Goal: Task Accomplishment & Management: Use online tool/utility

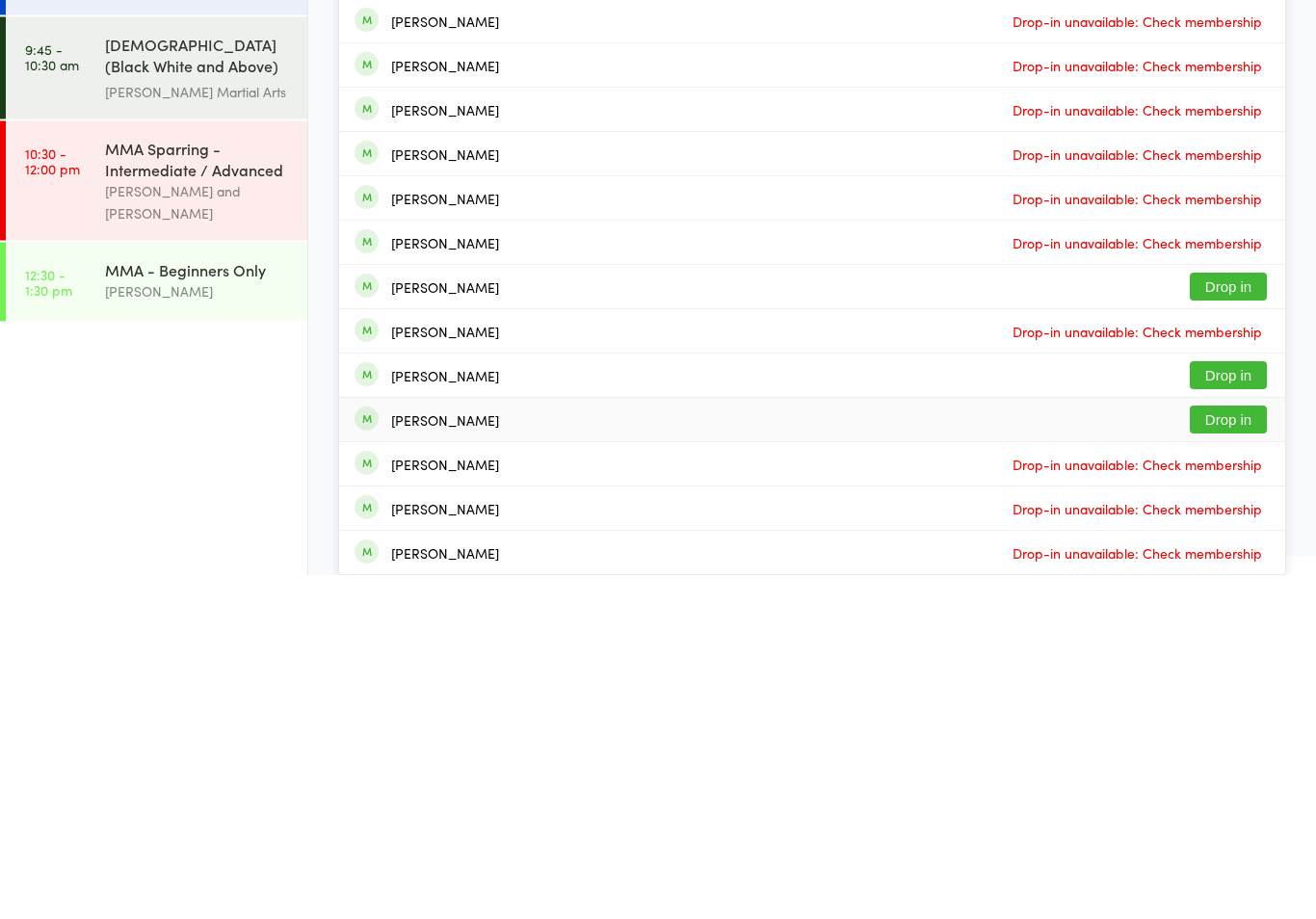
type input "[PERSON_NAME]"
click at [438, 757] on div "[PERSON_NAME]" at bounding box center [445, 764] width 108 height 15
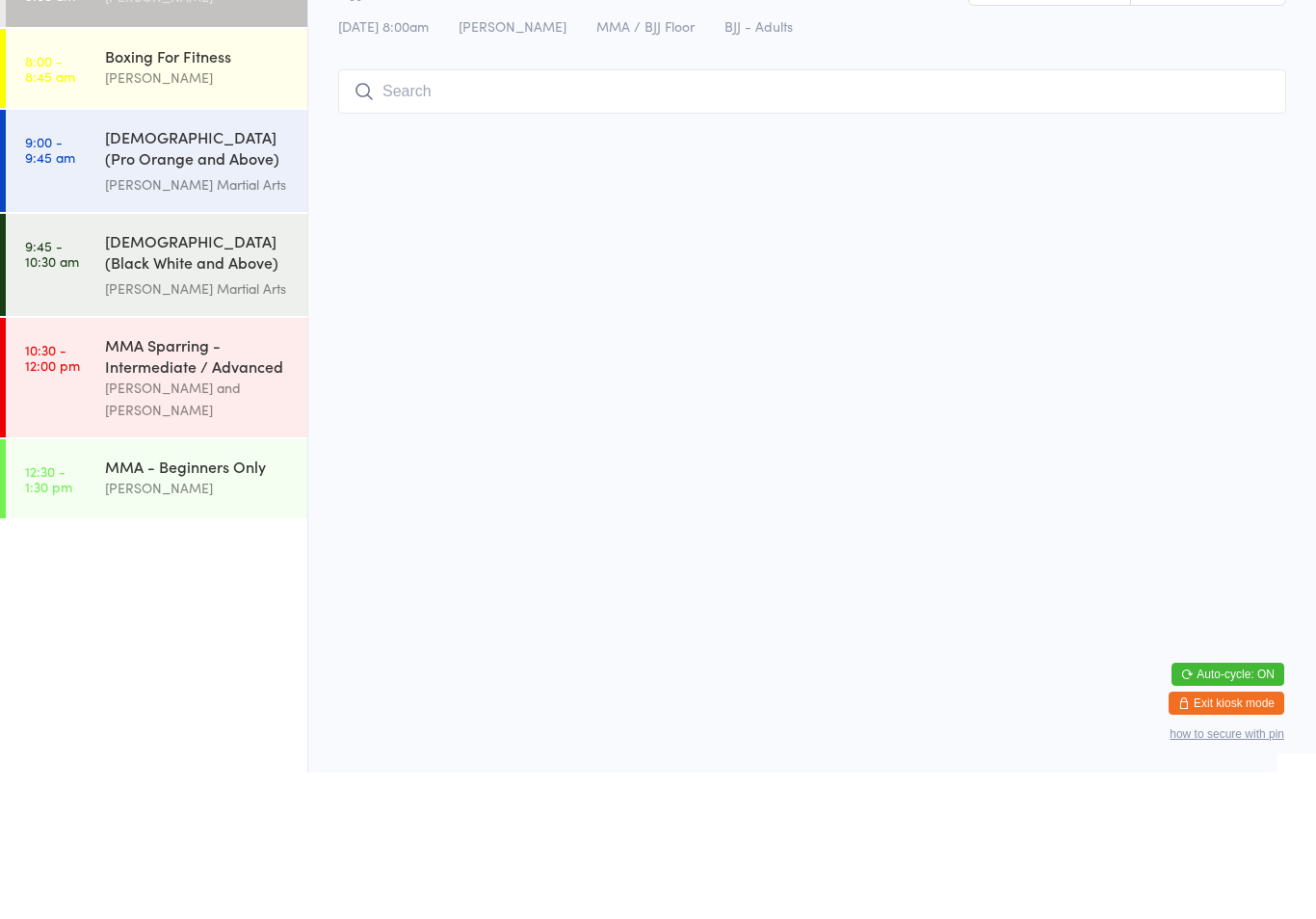
click at [84, 256] on link "9:00 - 9:45 am [DEMOGRAPHIC_DATA] (Pro Orange and Above) Freestyle Martial Art.…" at bounding box center [157, 307] width 301 height 102
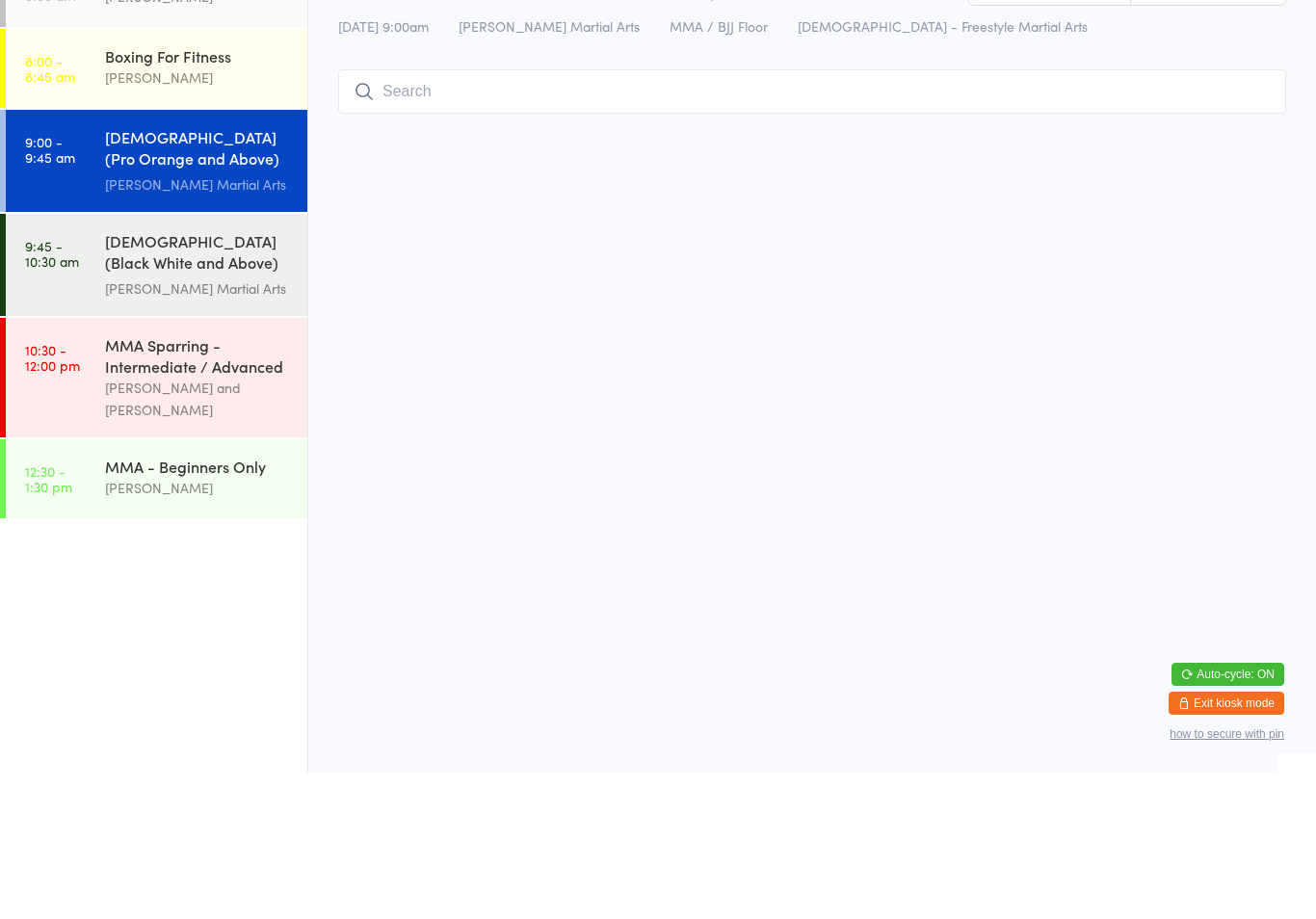
click at [92, 121] on link "8:00 - 9:00 am BJJ Adults: [PERSON_NAME]" at bounding box center [157, 134] width 301 height 79
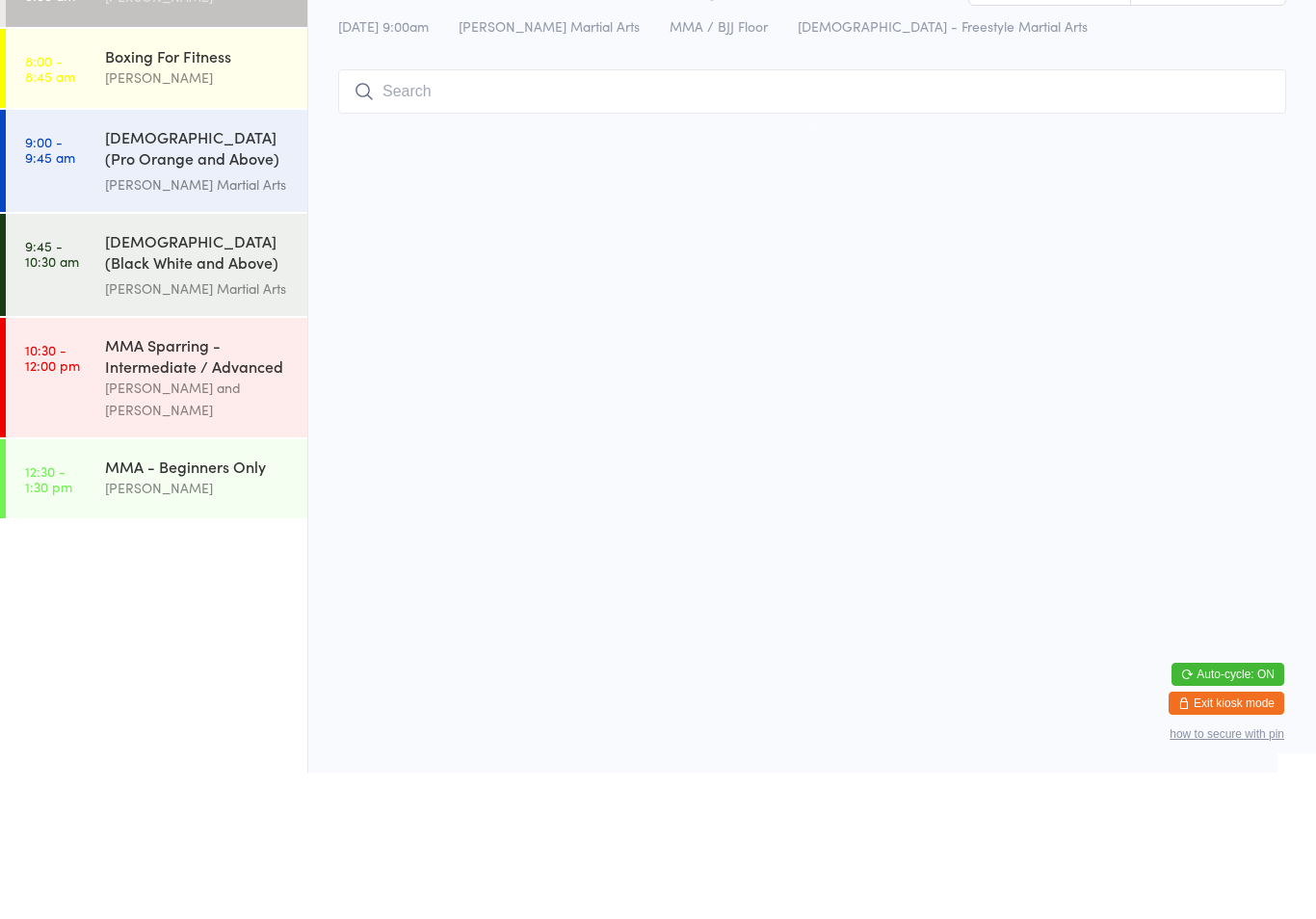
click at [415, 220] on input "search" at bounding box center [812, 238] width 948 height 44
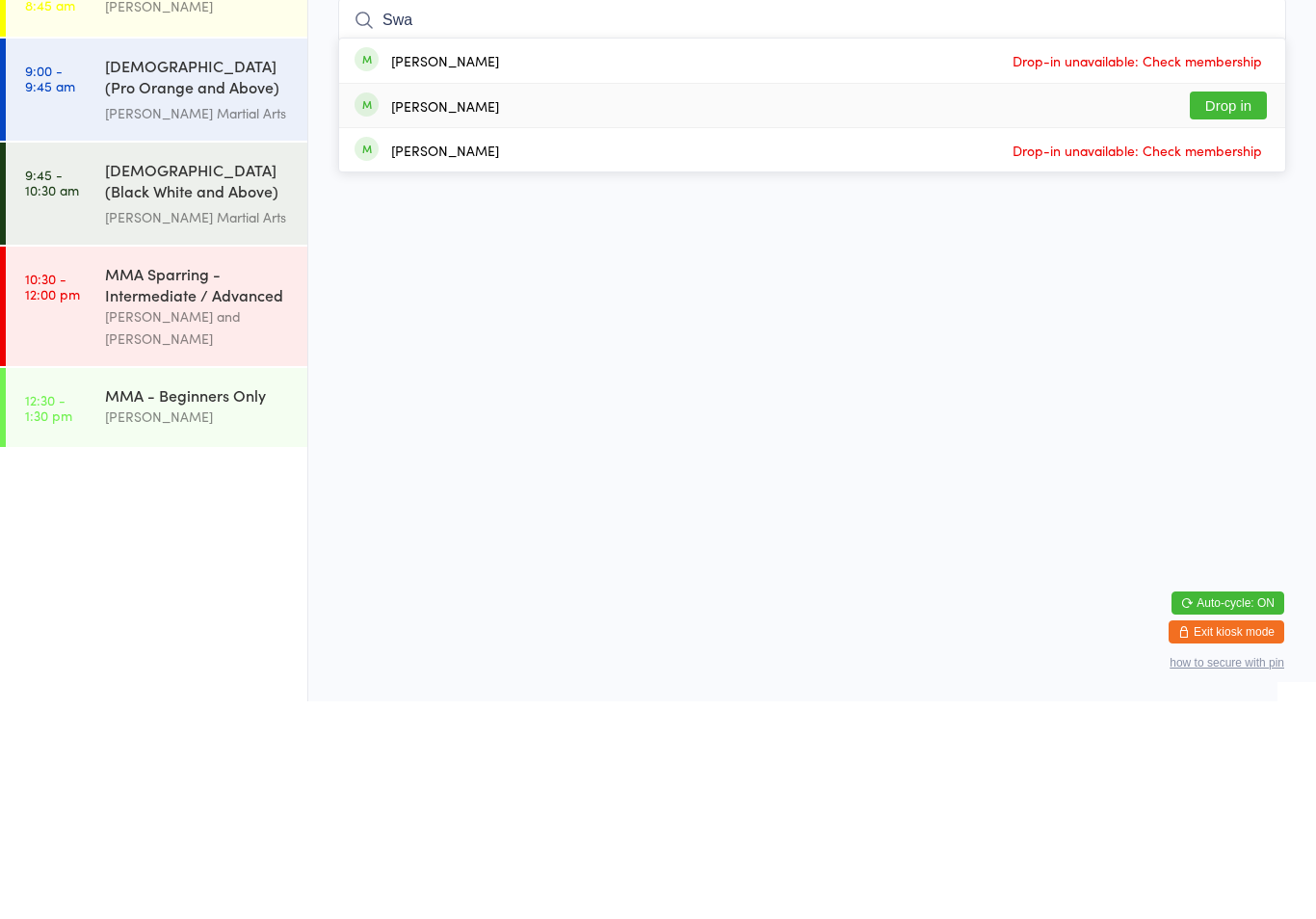
type input "Swa"
click at [395, 316] on div "[PERSON_NAME]" at bounding box center [445, 324] width 108 height 15
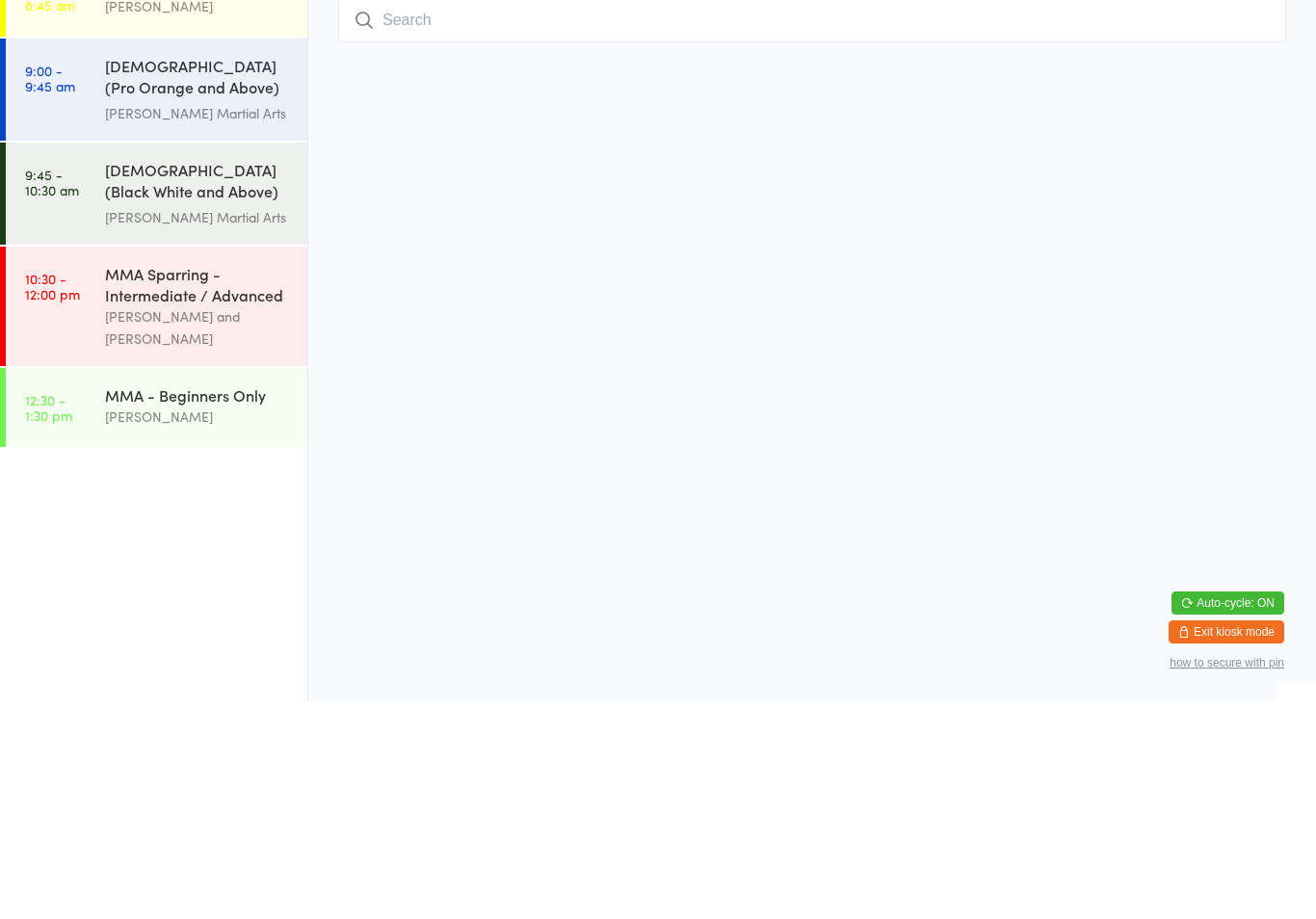
click at [177, 424] on div "[PERSON_NAME] Martial Arts" at bounding box center [198, 435] width 186 height 22
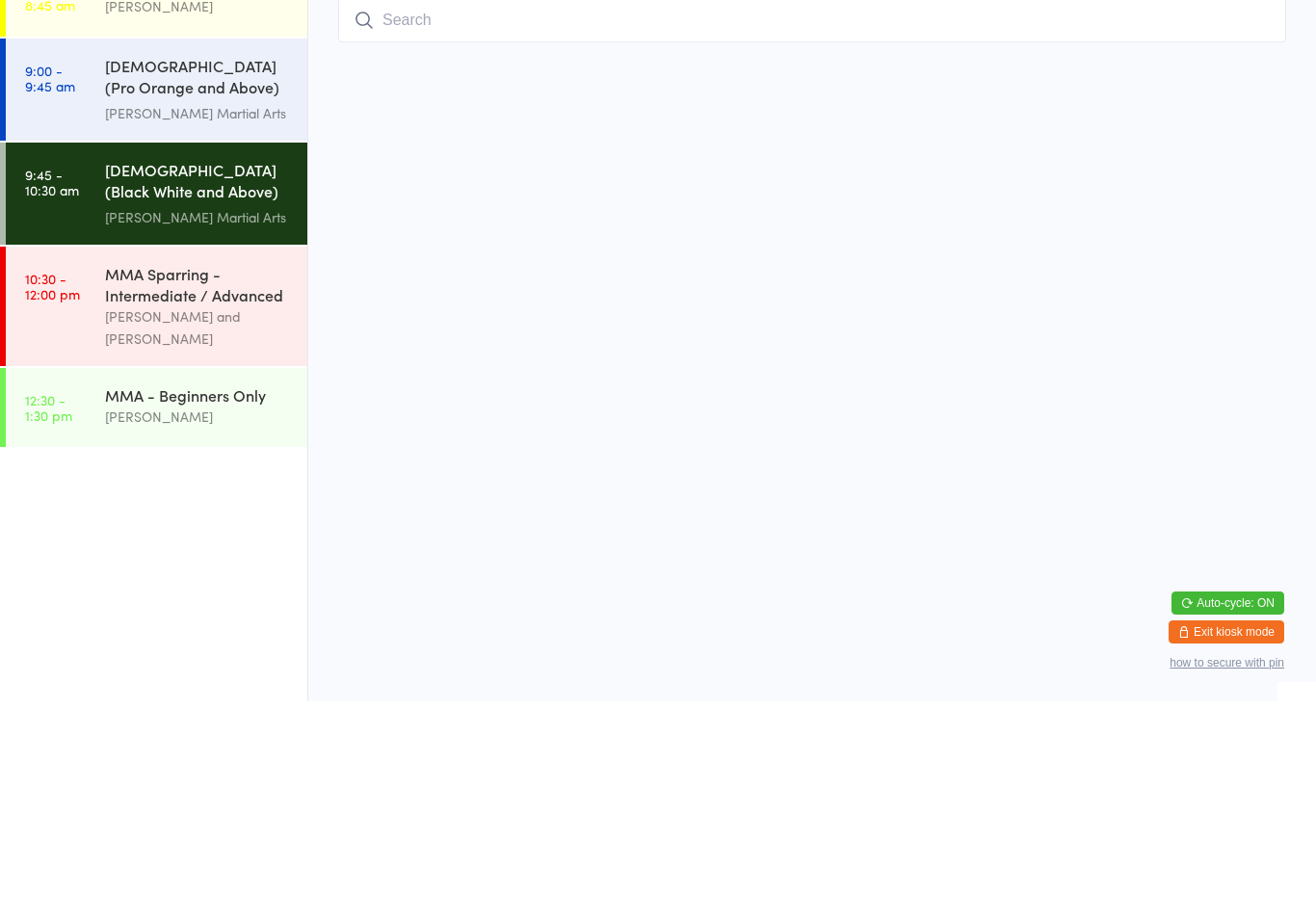
click at [547, 215] on input "search" at bounding box center [812, 238] width 948 height 44
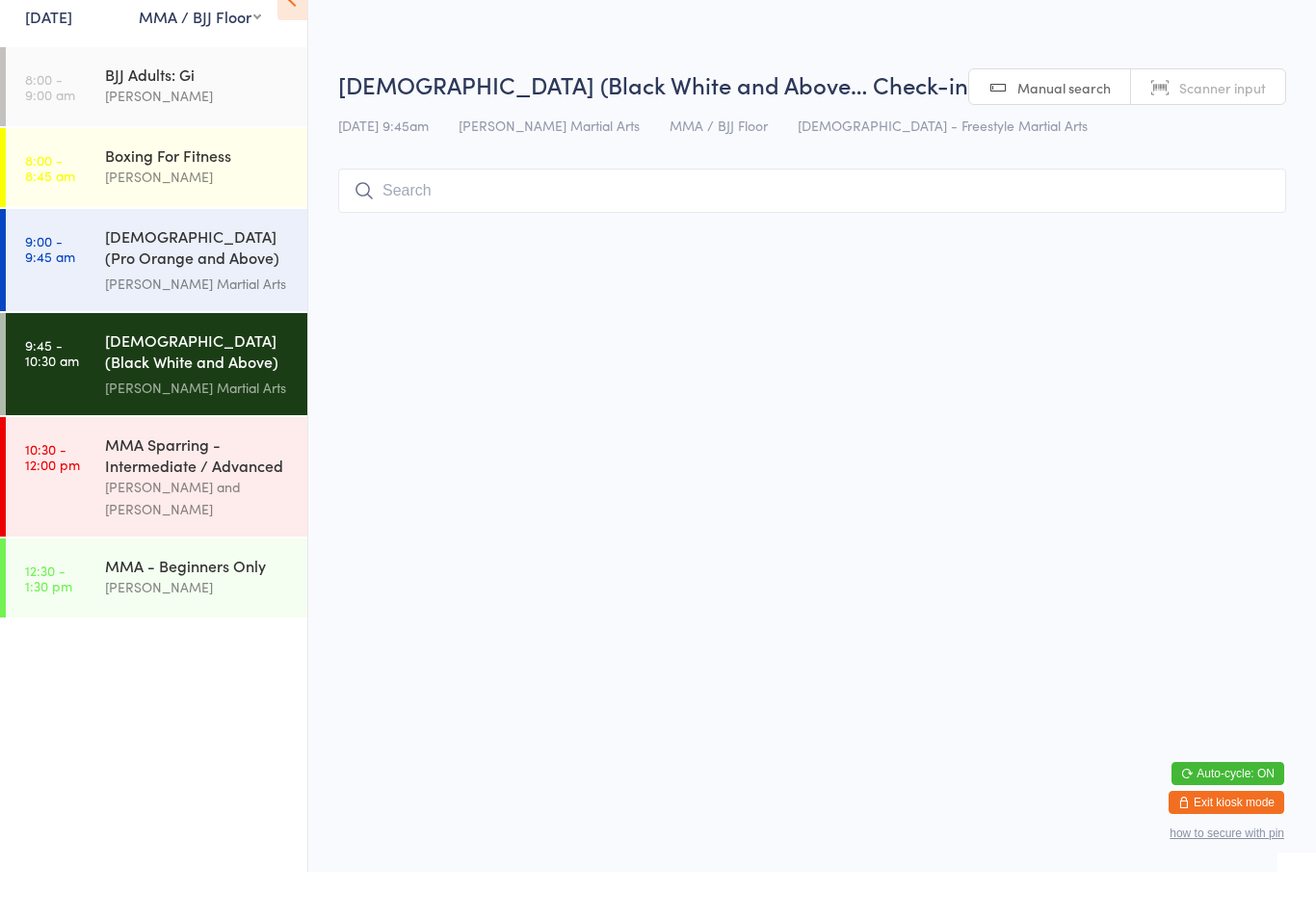
click at [151, 191] on div "Boxing For Fitness" at bounding box center [198, 202] width 186 height 21
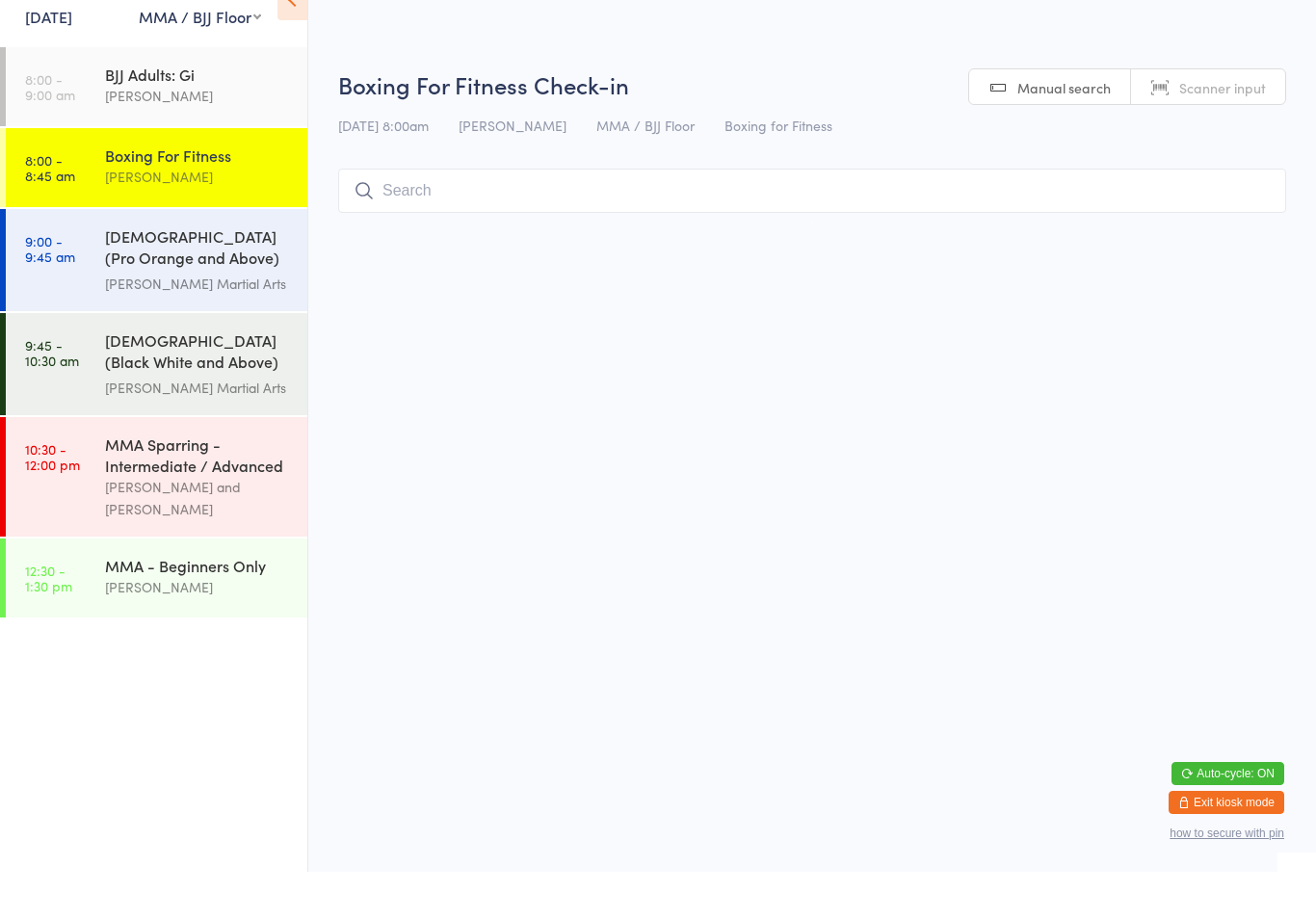
click at [432, 242] on input "search" at bounding box center [812, 238] width 948 height 44
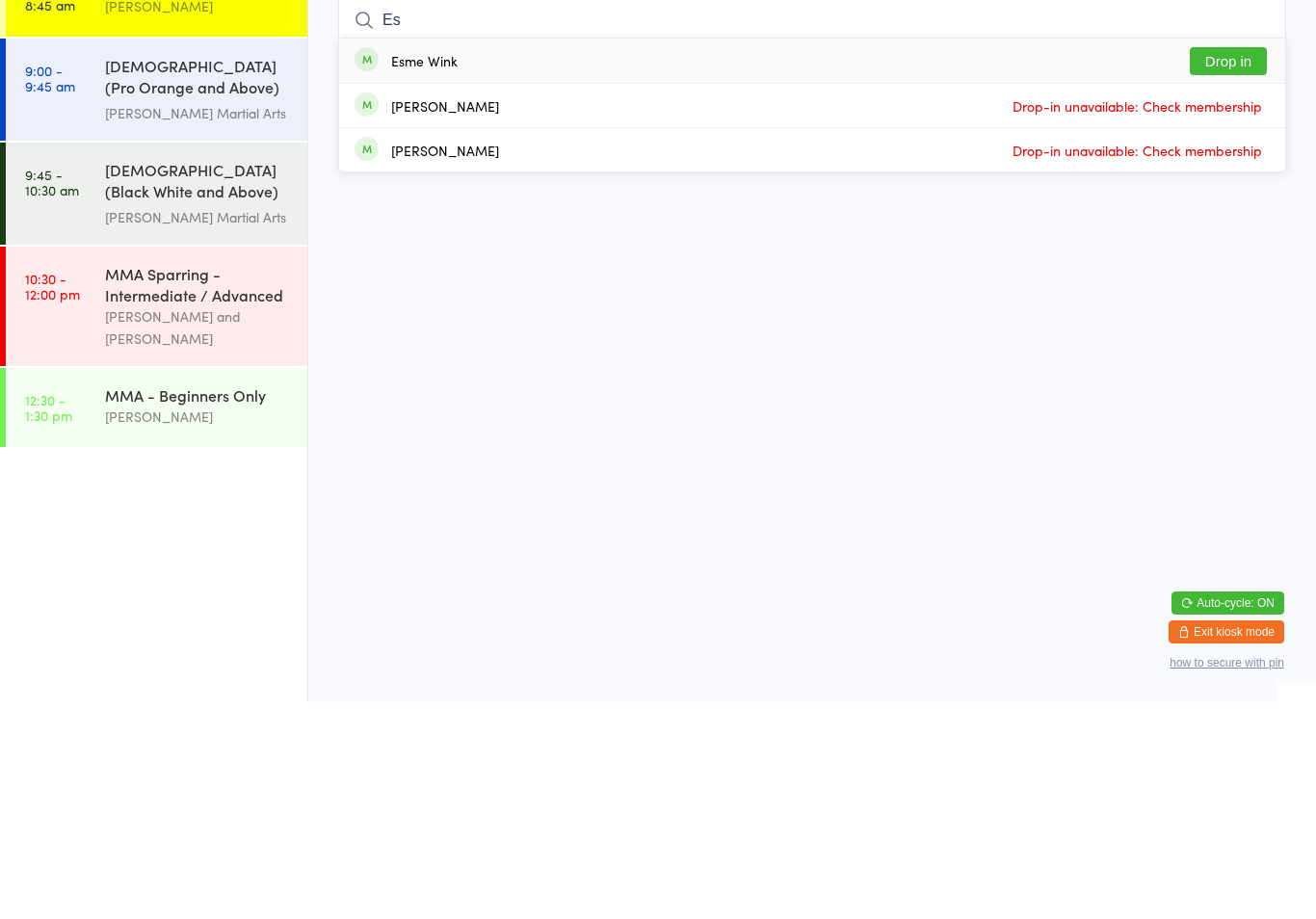
type input "Es"
click at [1220, 265] on button "Drop in" at bounding box center [1229, 278] width 77 height 28
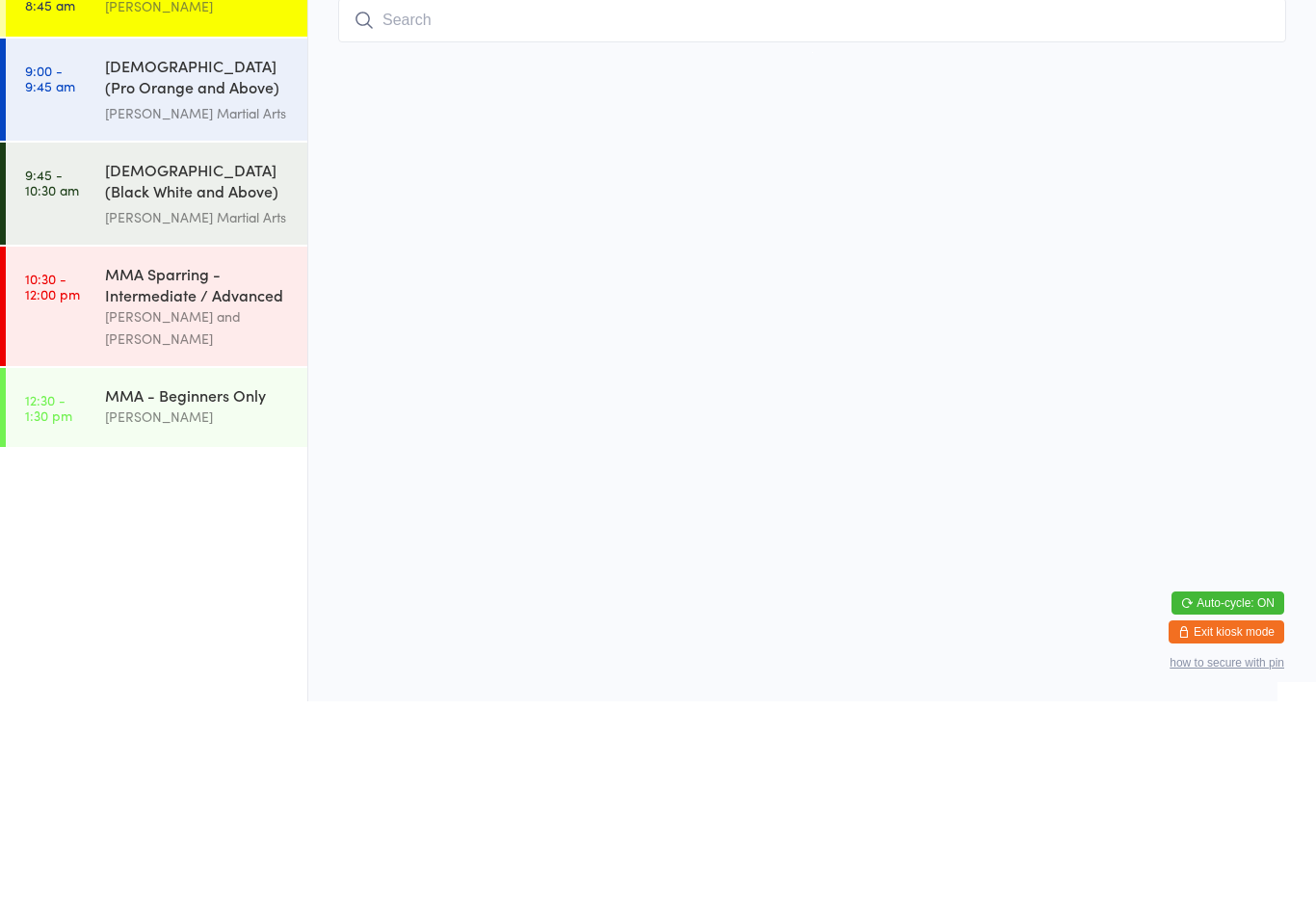
click at [158, 256] on div "[DEMOGRAPHIC_DATA] (Pro Orange and Above) Freestyle Martial Art... [PERSON_NAME…" at bounding box center [206, 307] width 202 height 102
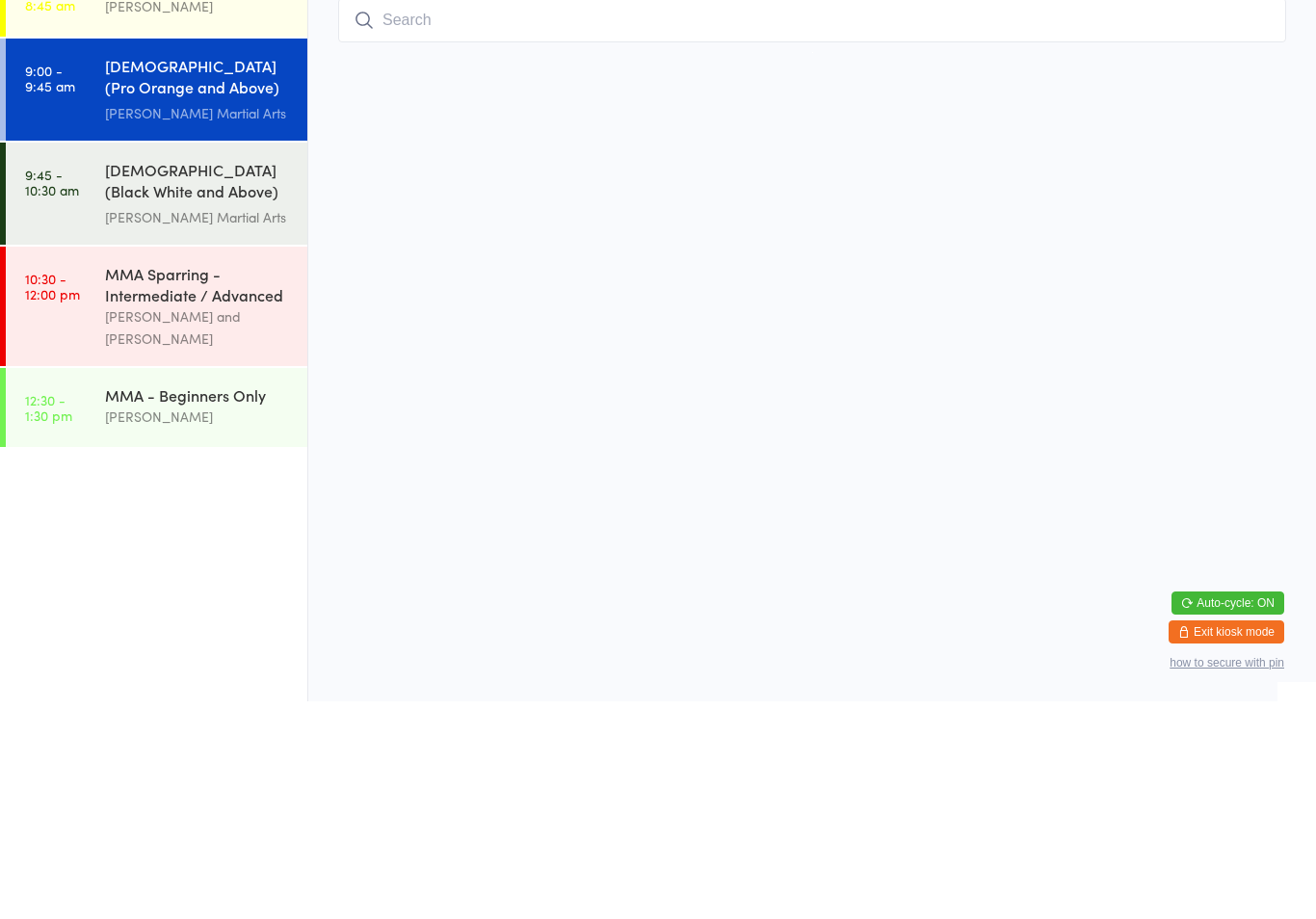
click at [167, 256] on div "[DEMOGRAPHIC_DATA] (Pro Orange and Above) Freestyle Martial Art... [PERSON_NAME…" at bounding box center [206, 307] width 202 height 102
click at [132, 132] on div "BJJ Adults: Gi" at bounding box center [198, 122] width 186 height 21
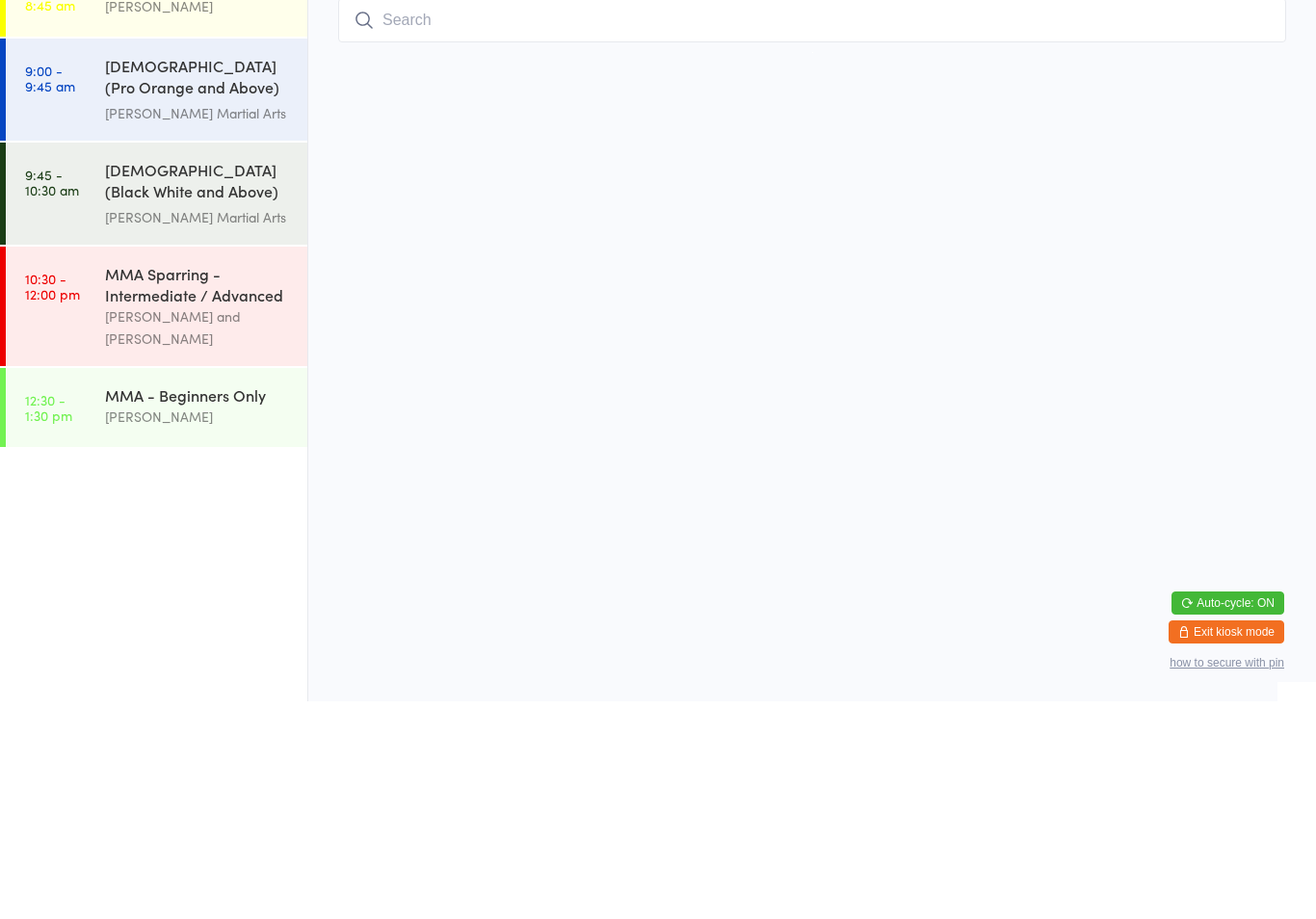
click at [150, 137] on div "[PERSON_NAME]" at bounding box center [198, 143] width 186 height 22
click at [586, 245] on input "search" at bounding box center [812, 238] width 948 height 44
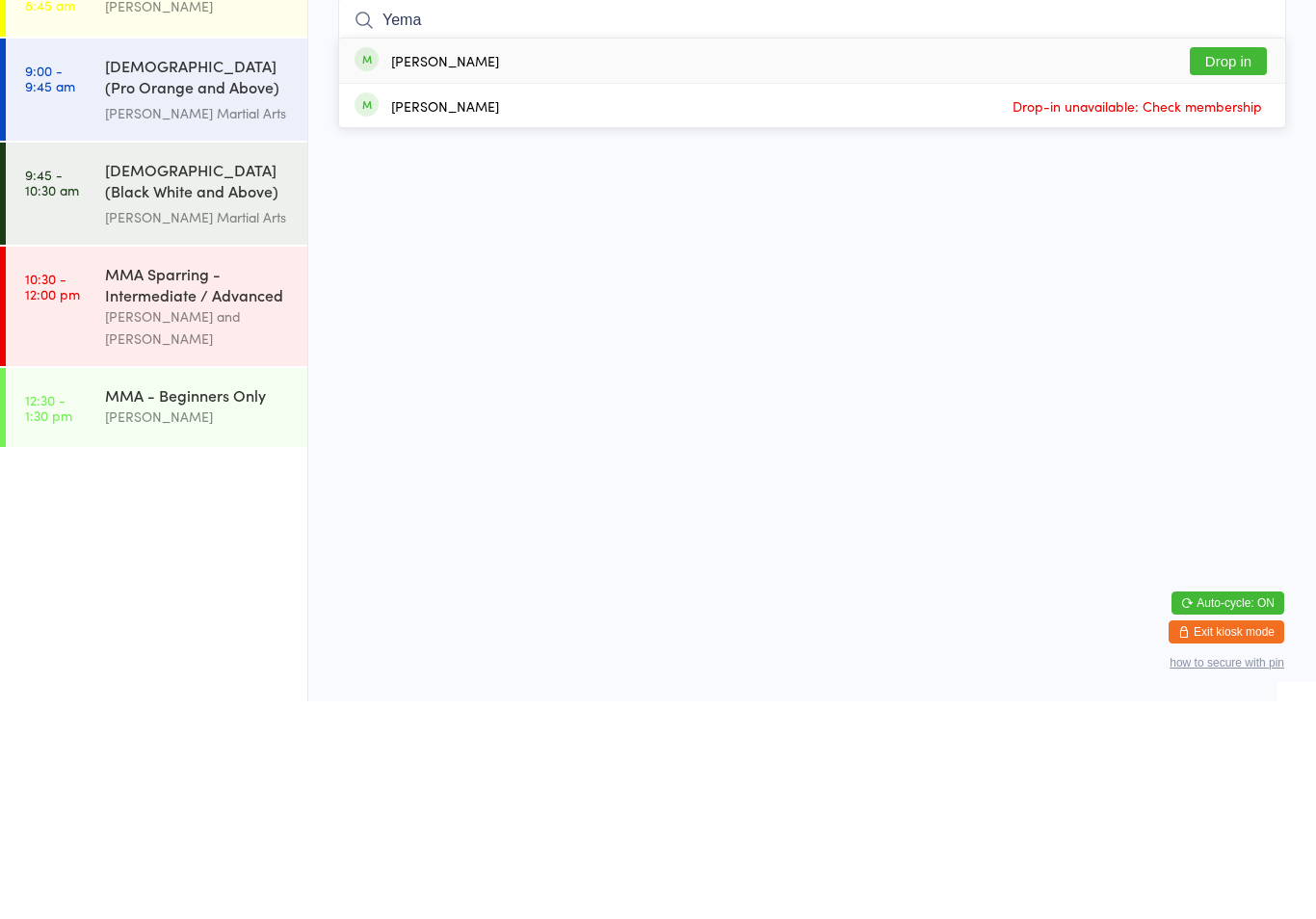
type input "Yema"
click at [1243, 274] on button "Drop in" at bounding box center [1229, 278] width 77 height 28
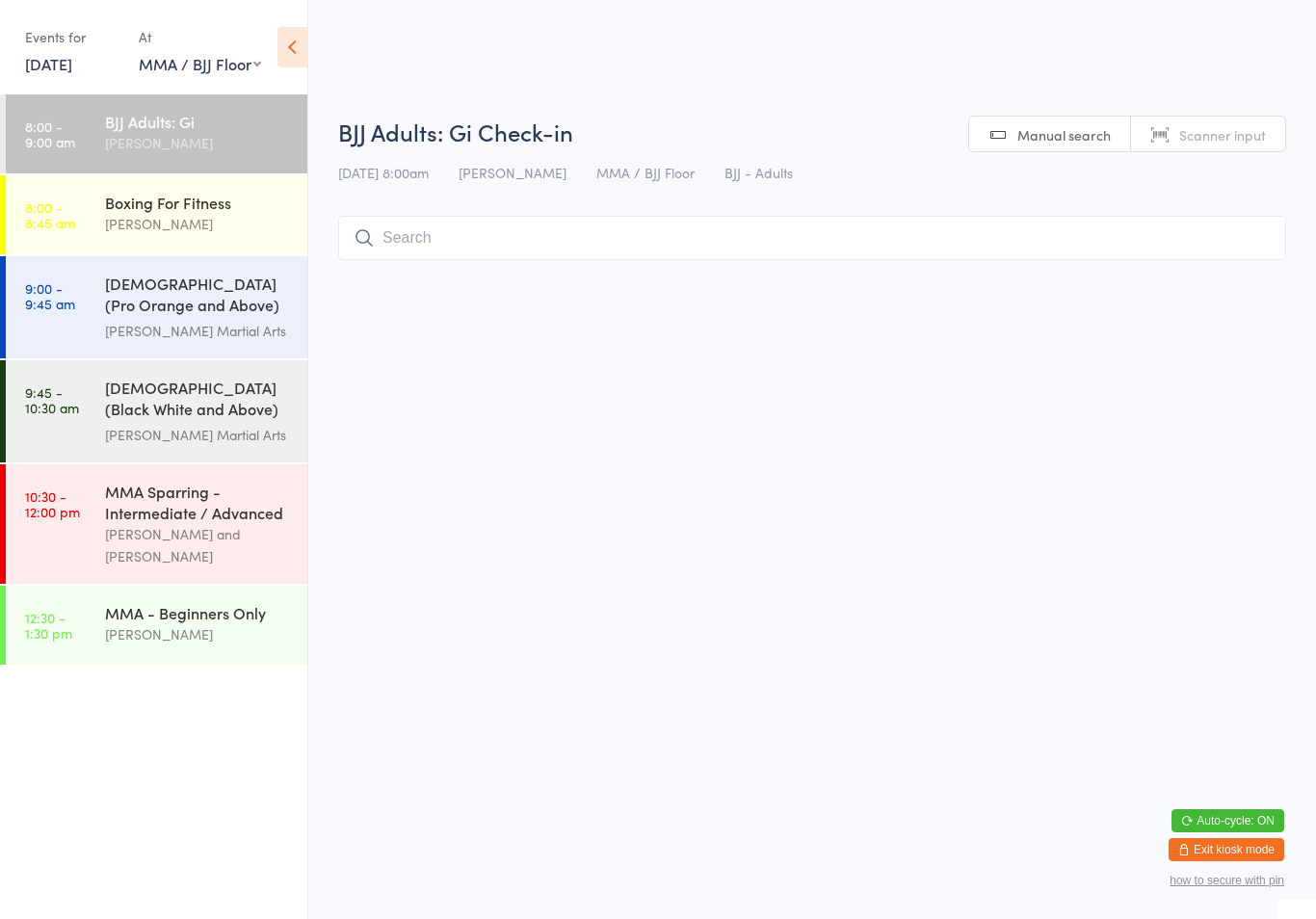
click at [171, 114] on div "BJJ Adults: Gi" at bounding box center [198, 122] width 186 height 21
click at [443, 239] on input "search" at bounding box center [812, 238] width 948 height 44
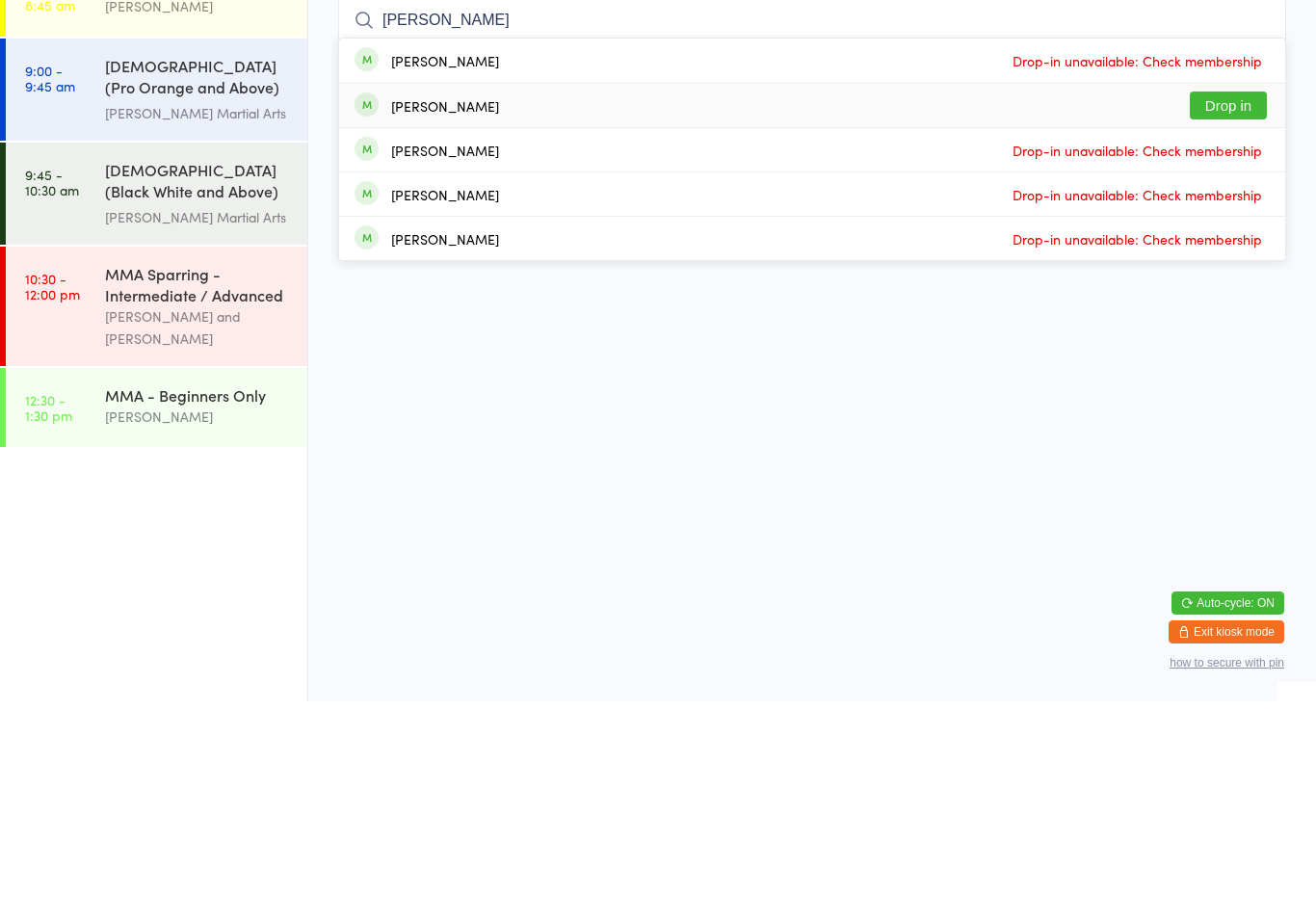
type input "[PERSON_NAME]"
click at [472, 316] on div "[PERSON_NAME]" at bounding box center [445, 324] width 108 height 15
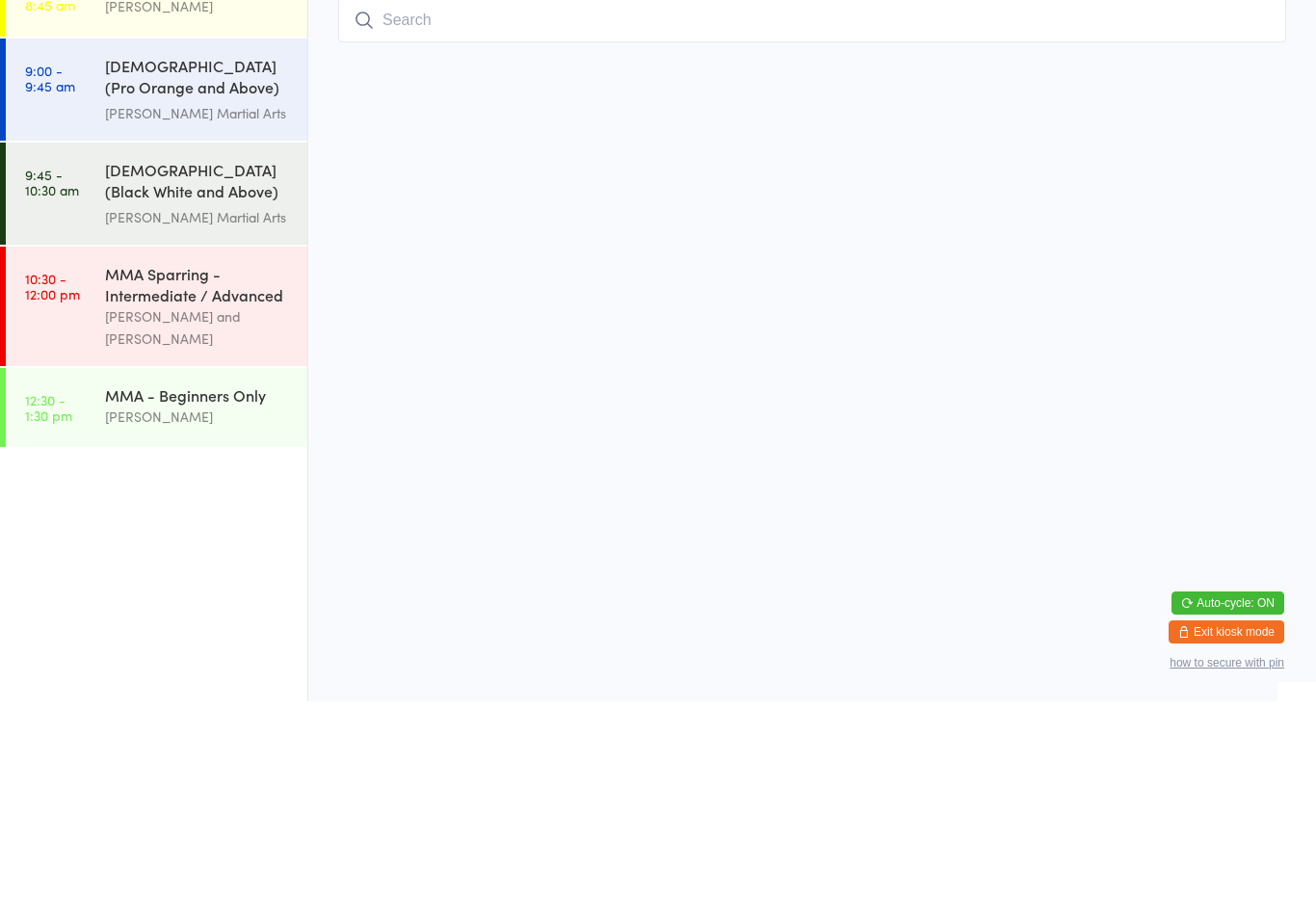
click at [201, 212] on div "Boxing For Fitness" at bounding box center [198, 202] width 186 height 21
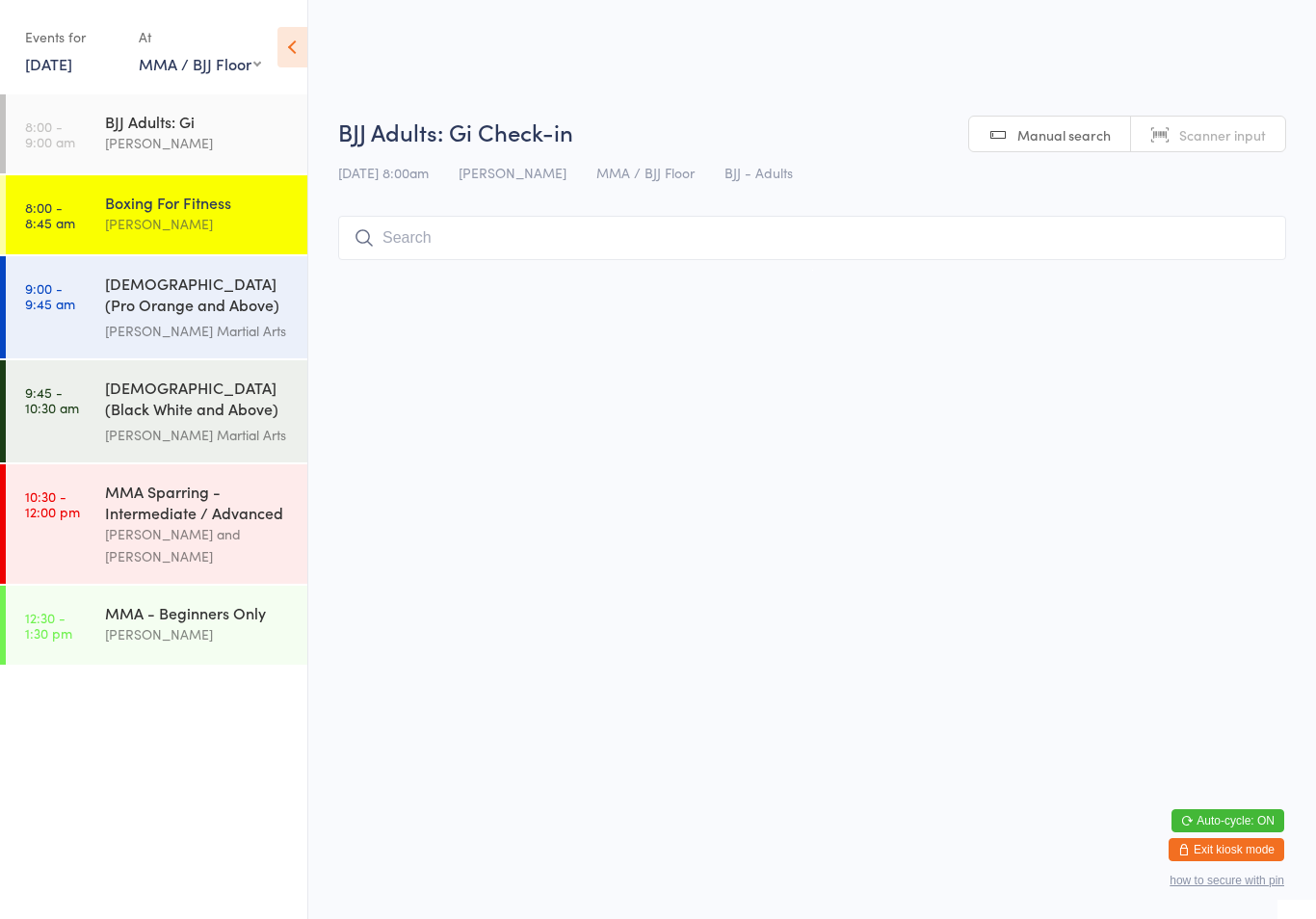
click at [608, 243] on input "search" at bounding box center [812, 238] width 948 height 44
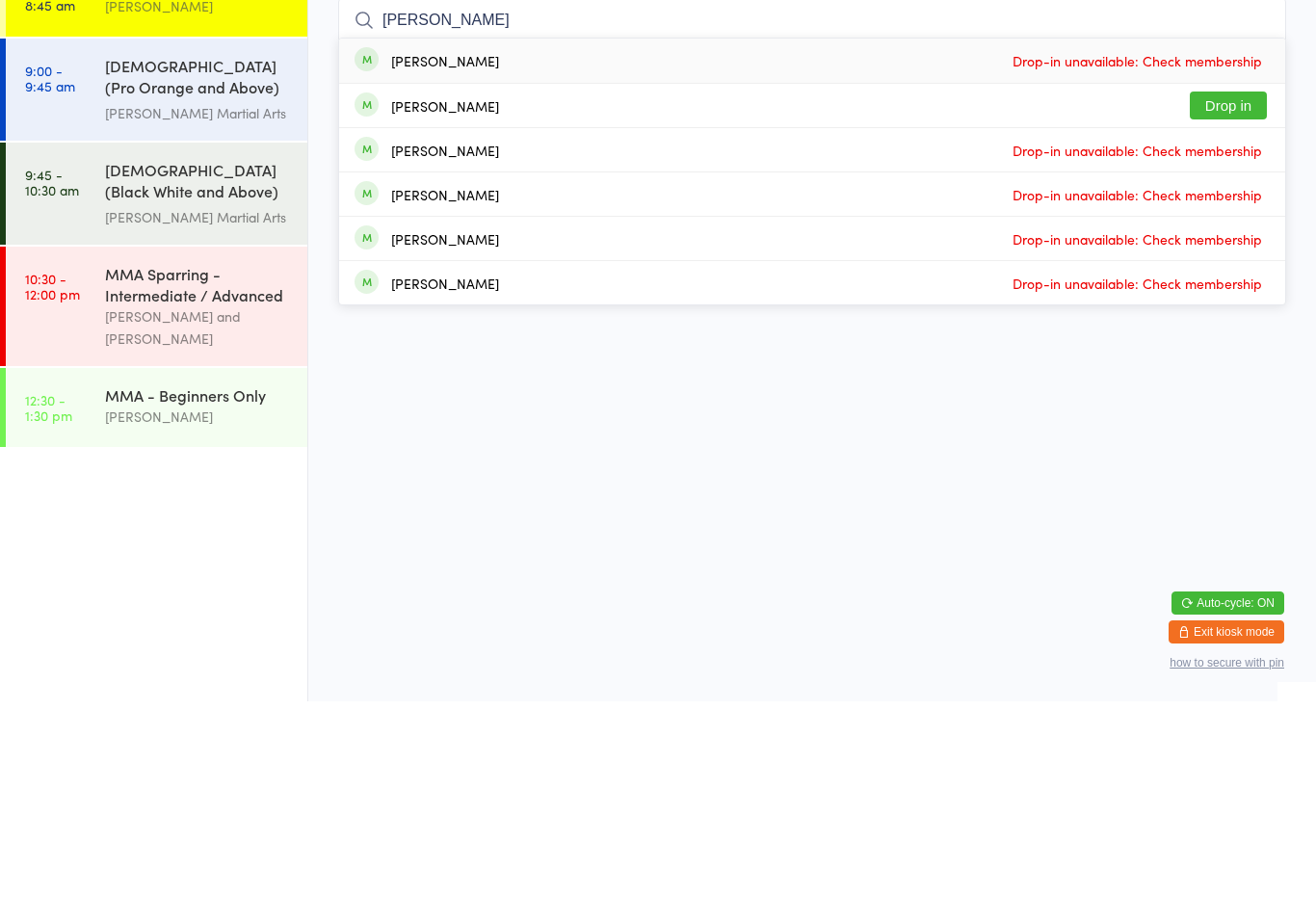
type input "[PERSON_NAME]"
click at [1233, 309] on button "Drop in" at bounding box center [1229, 323] width 77 height 28
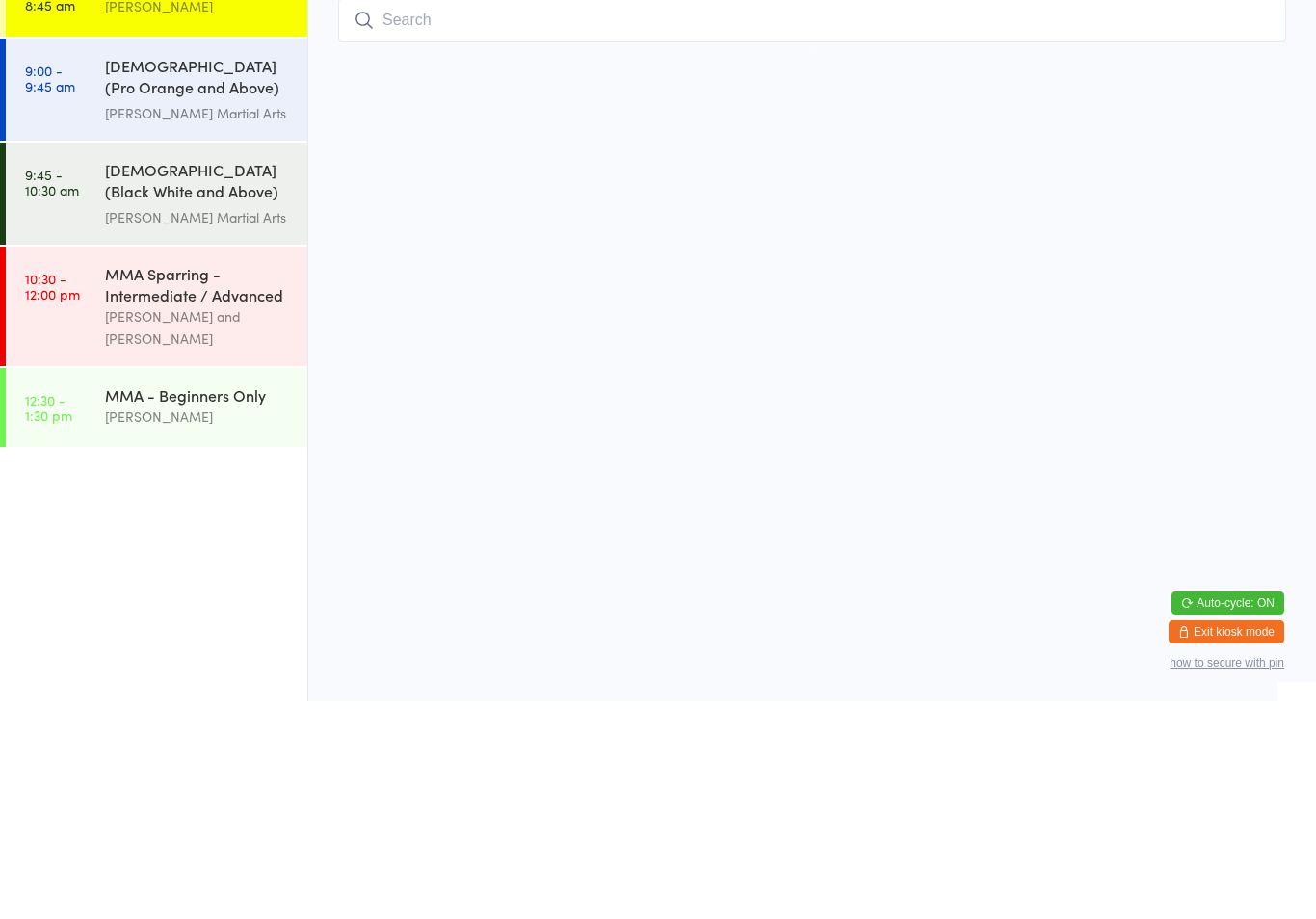
click at [209, 256] on div "[DEMOGRAPHIC_DATA] (Pro Orange and Above) Freestyle Martial Art... [PERSON_NAME…" at bounding box center [206, 307] width 202 height 102
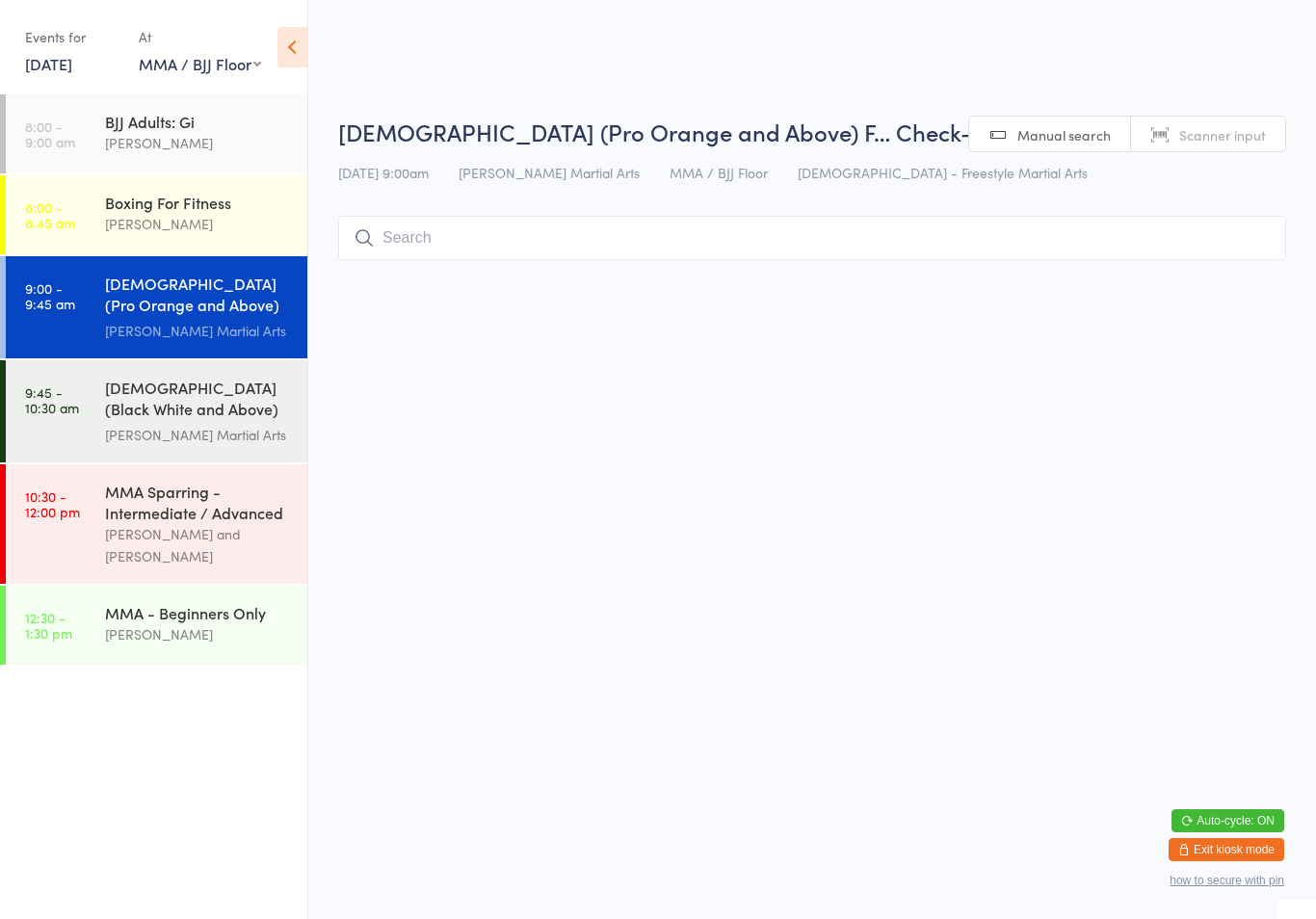
click at [228, 228] on div "[PERSON_NAME]" at bounding box center [198, 223] width 186 height 22
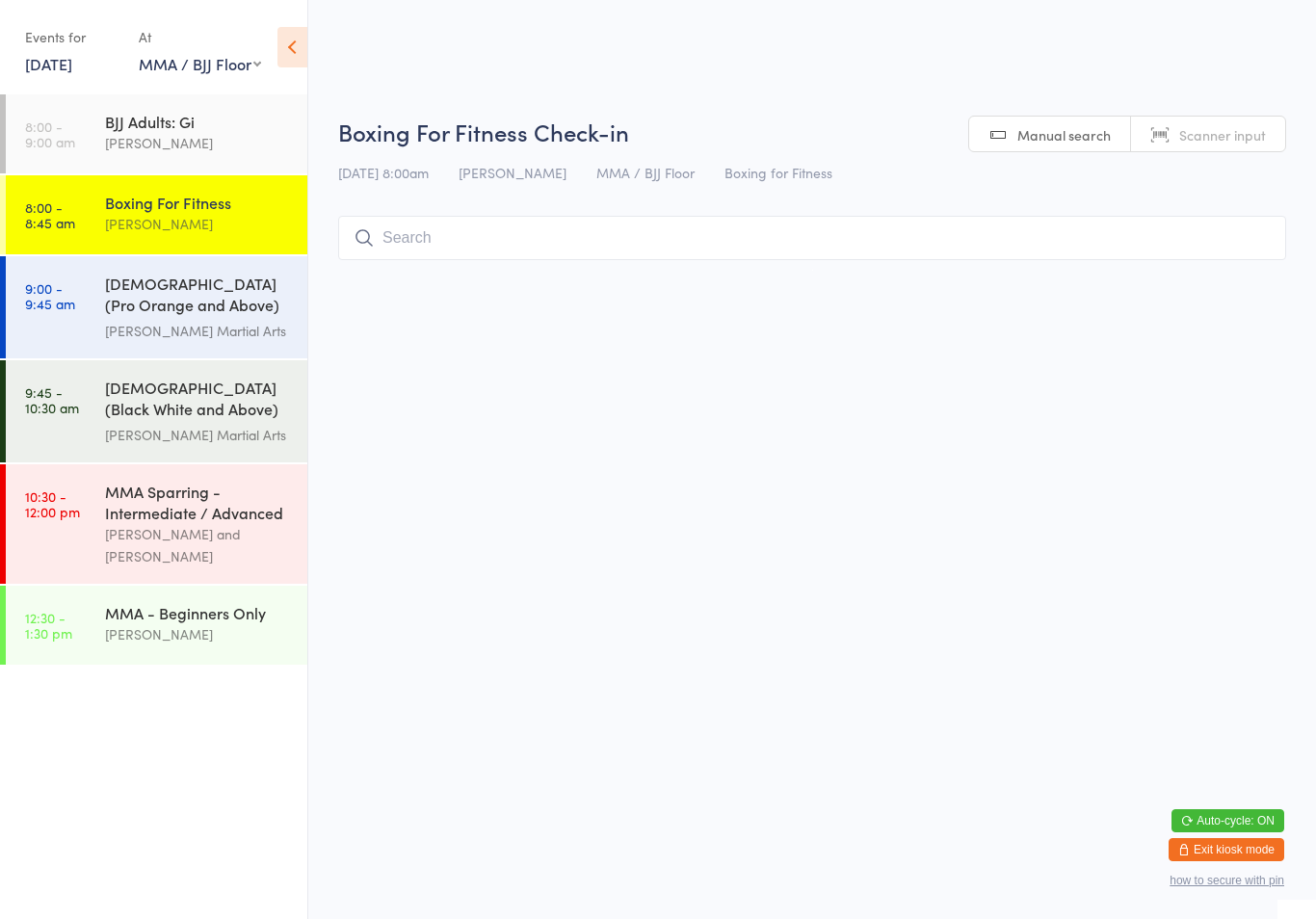
click at [580, 239] on input "search" at bounding box center [812, 238] width 948 height 44
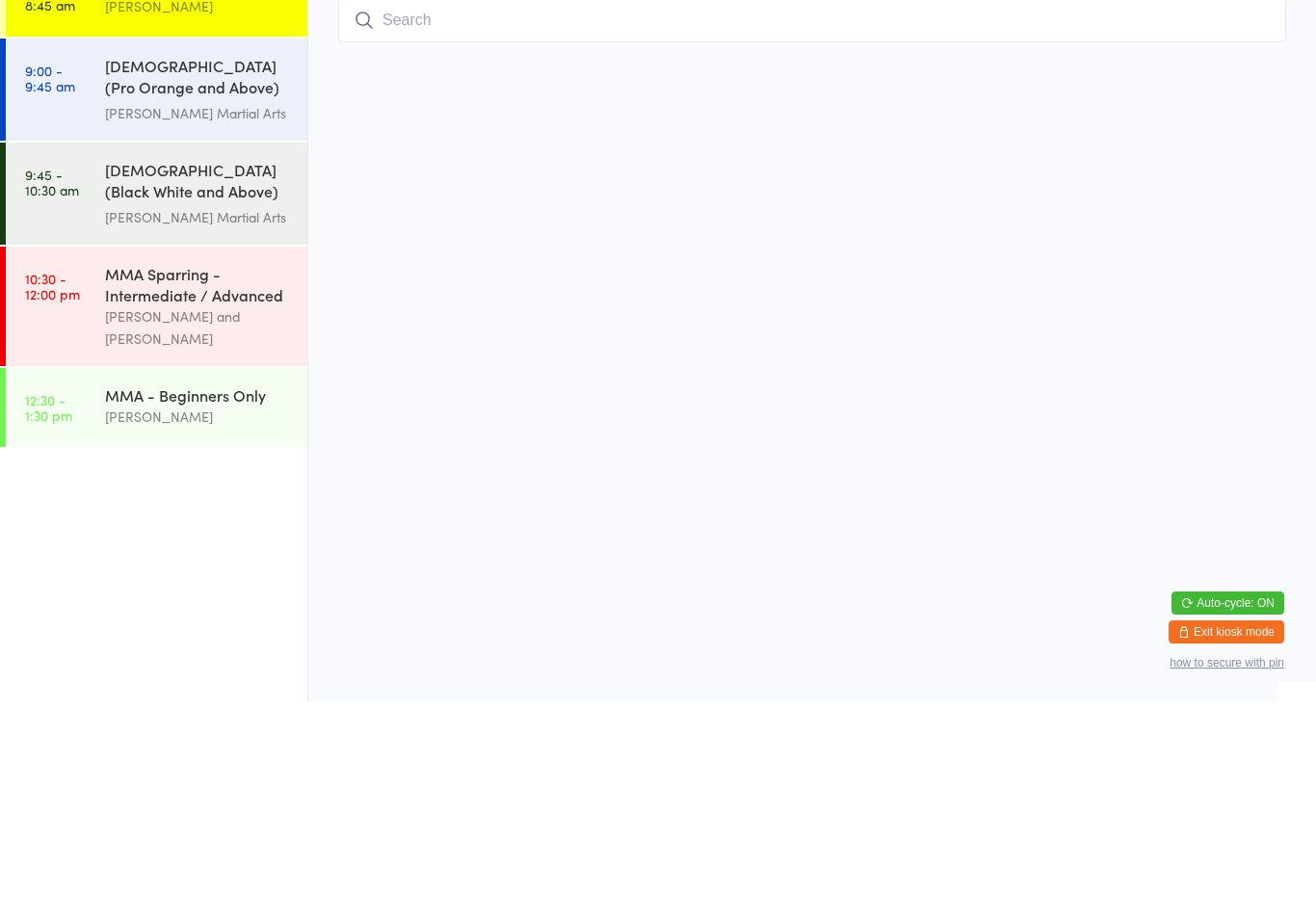
click at [216, 150] on div "[PERSON_NAME]" at bounding box center [198, 143] width 186 height 22
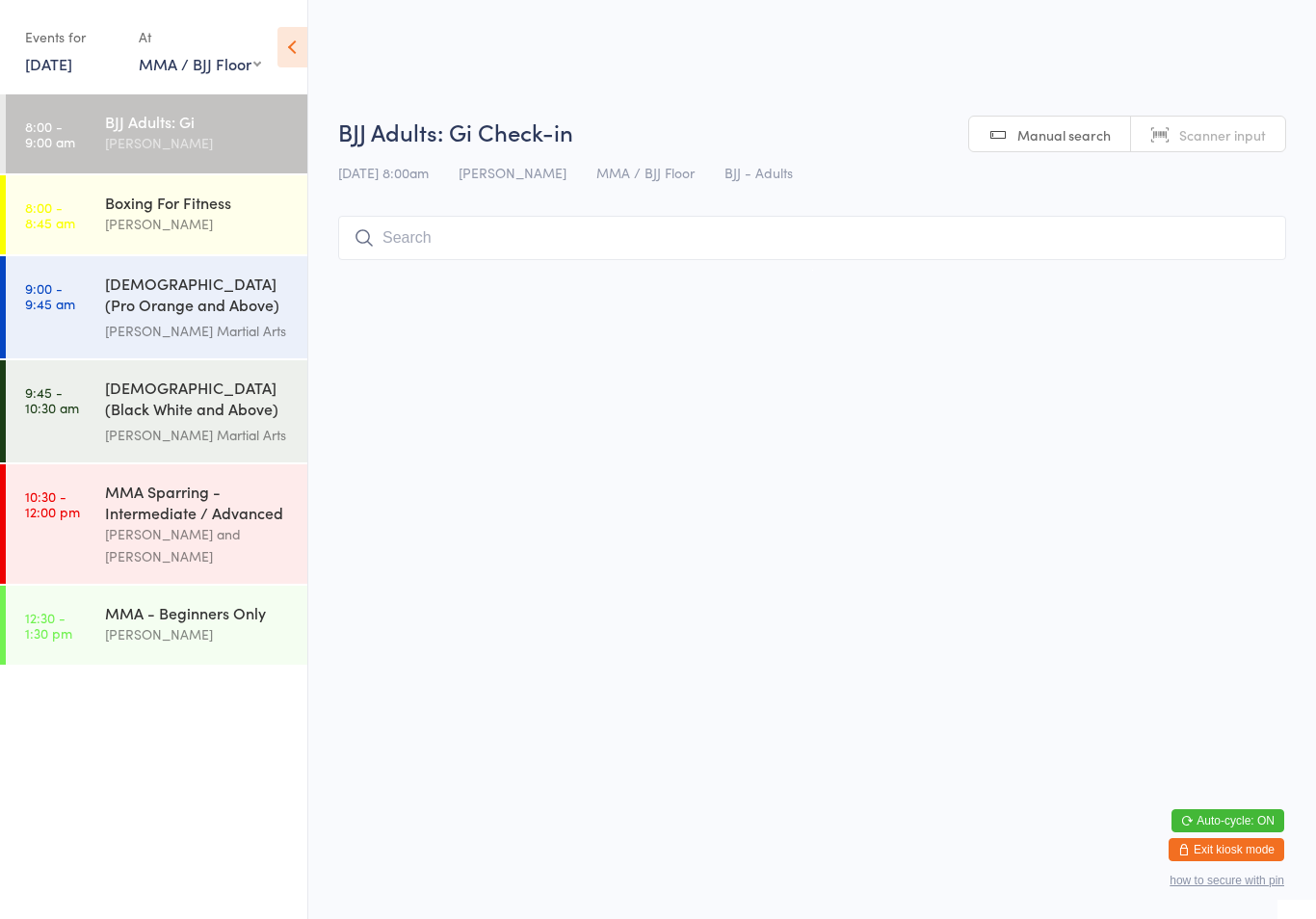
click at [486, 237] on input "search" at bounding box center [812, 238] width 948 height 44
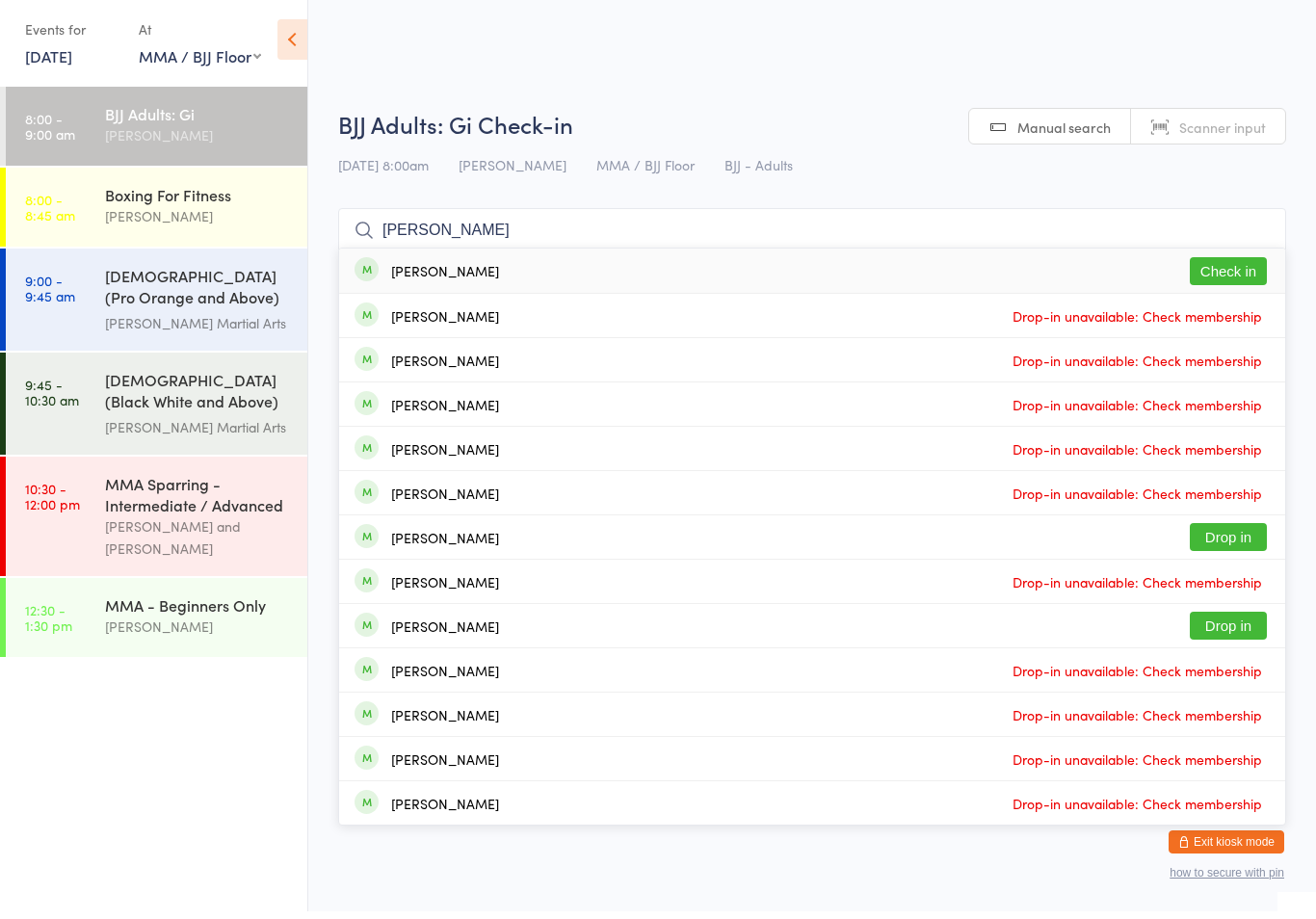
type input "[PERSON_NAME]"
click at [737, 258] on div "[PERSON_NAME] Check in" at bounding box center [812, 278] width 946 height 44
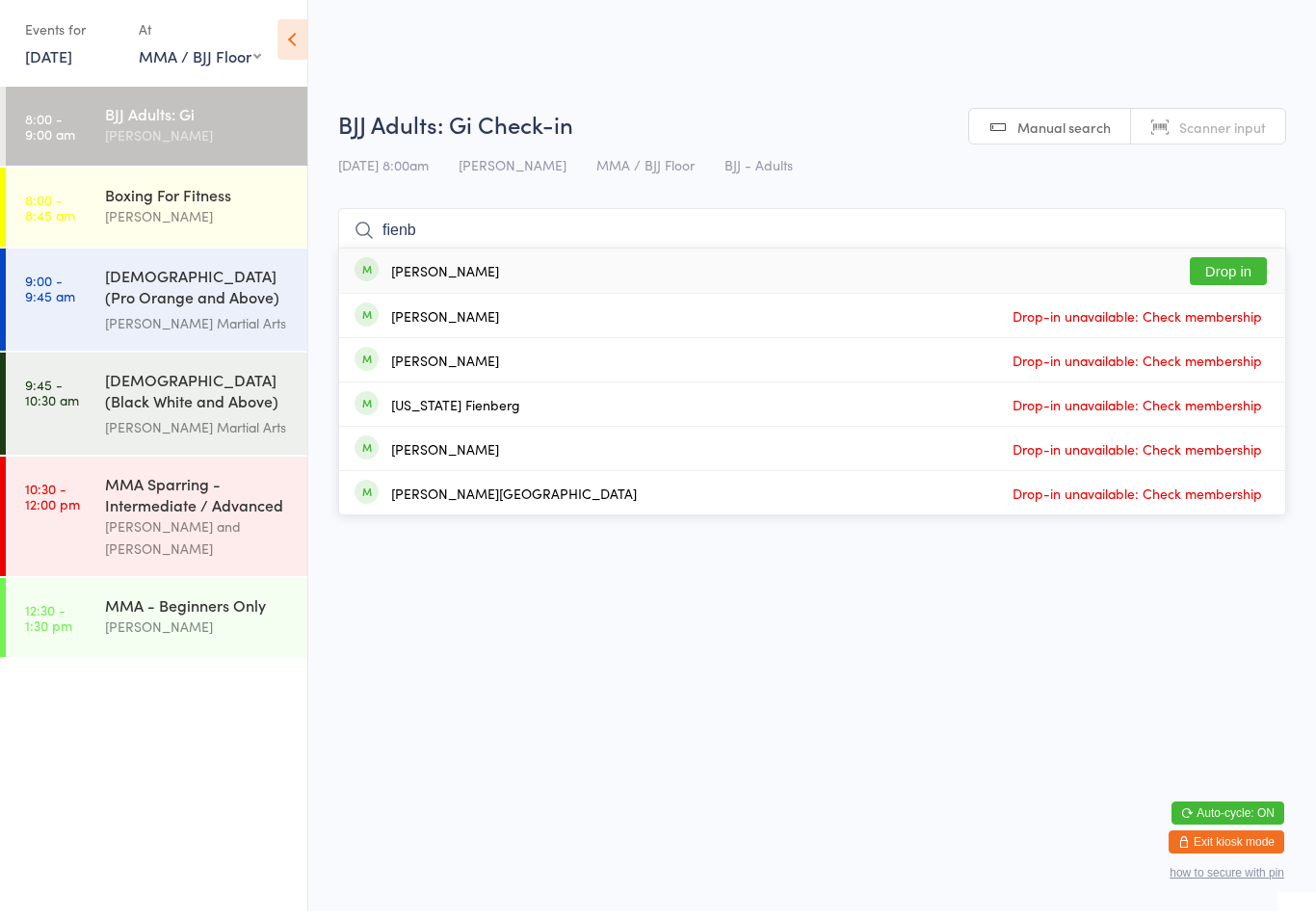
type input "fienb"
click at [1212, 277] on button "Drop in" at bounding box center [1229, 278] width 77 height 28
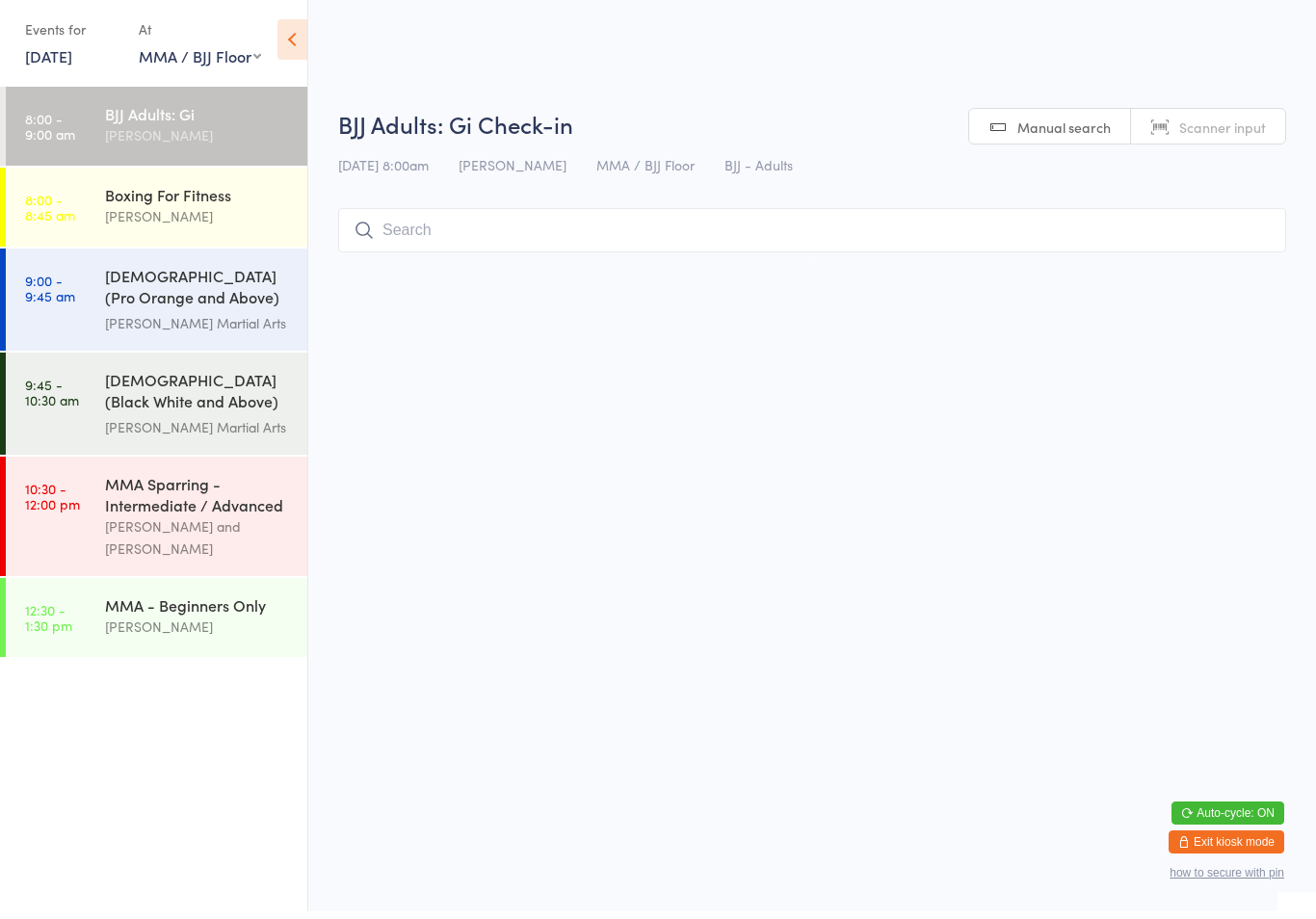
click at [219, 206] on div "Boxing For Fitness" at bounding box center [198, 202] width 186 height 21
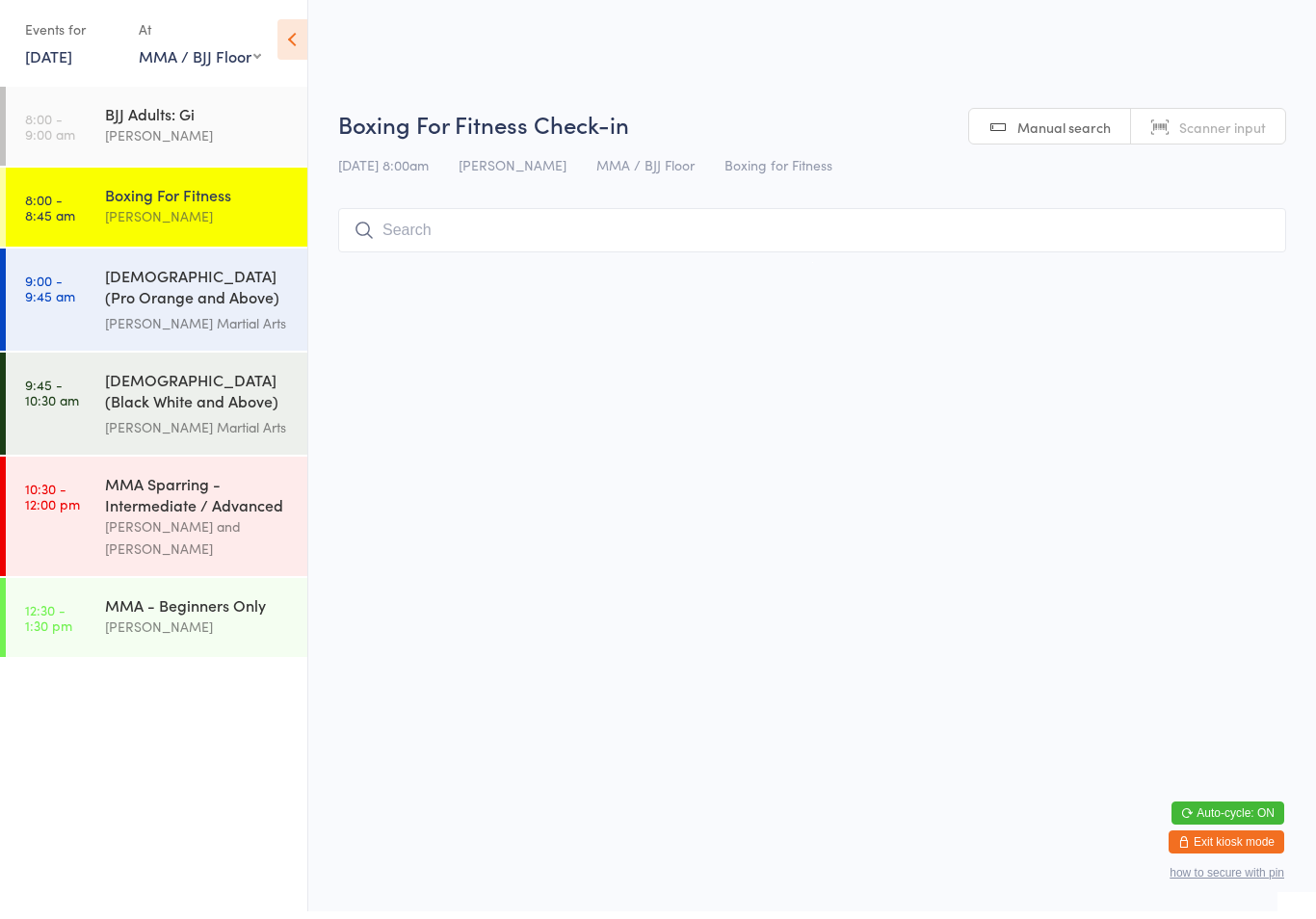
click at [203, 220] on div "[PERSON_NAME]" at bounding box center [198, 223] width 186 height 22
click at [620, 240] on input "search" at bounding box center [812, 238] width 948 height 44
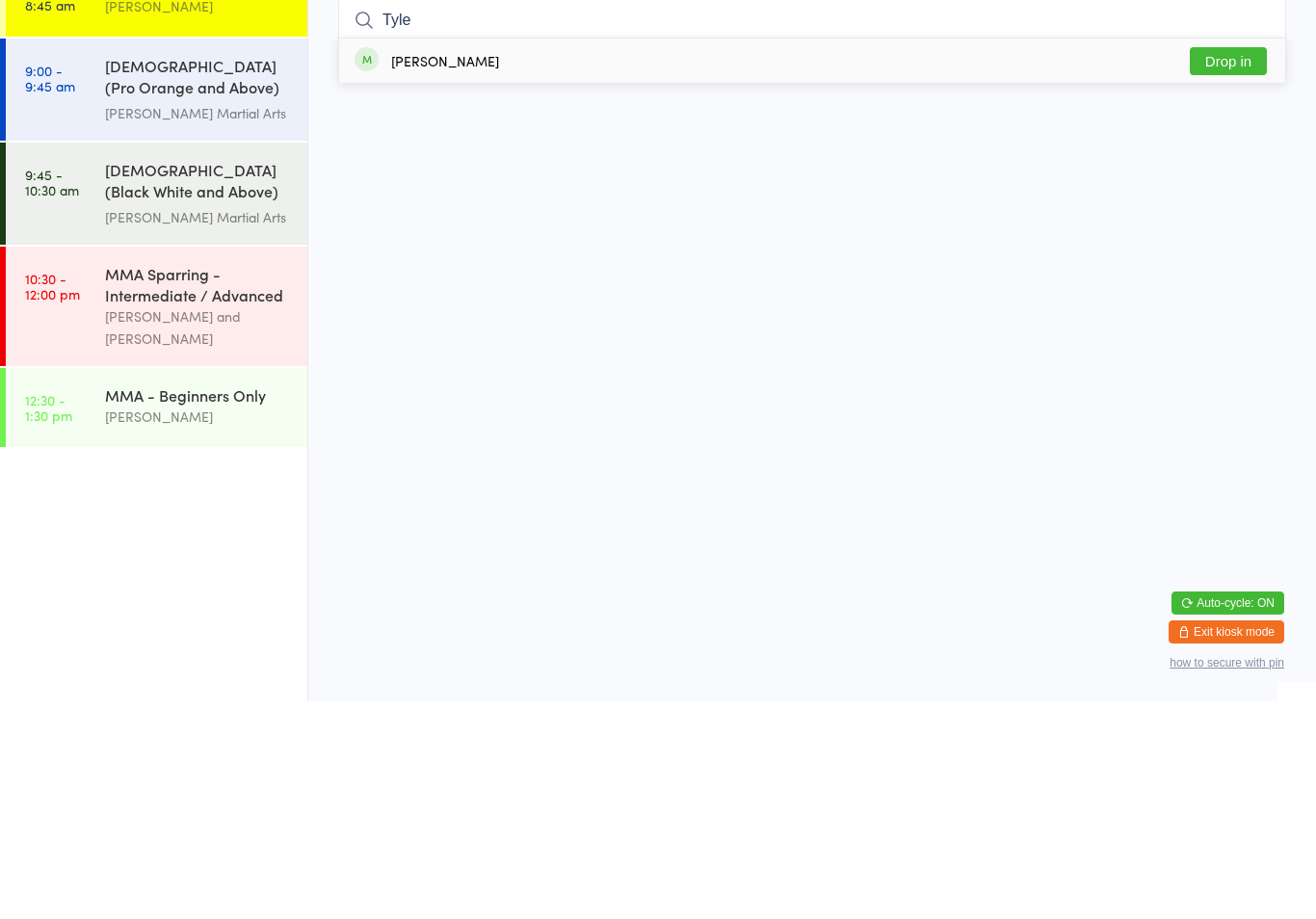
type input "Tyle"
click at [1238, 265] on button "Drop in" at bounding box center [1229, 278] width 77 height 28
click at [1194, 215] on input "search" at bounding box center [812, 238] width 948 height 44
type input "Lhoyd"
click at [1258, 265] on button "Drop in" at bounding box center [1229, 278] width 77 height 28
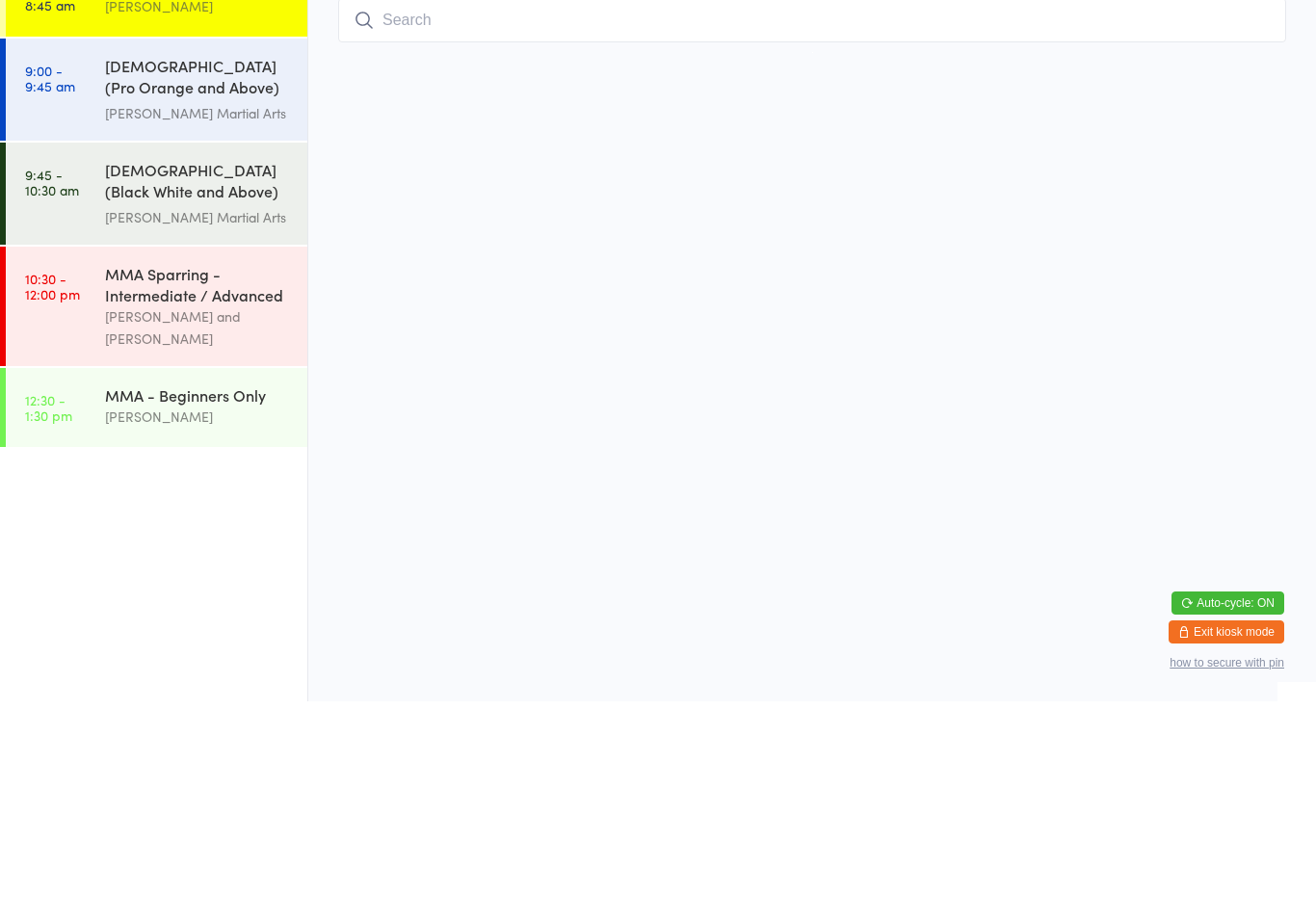
click at [1188, 215] on input "search" at bounding box center [812, 238] width 948 height 44
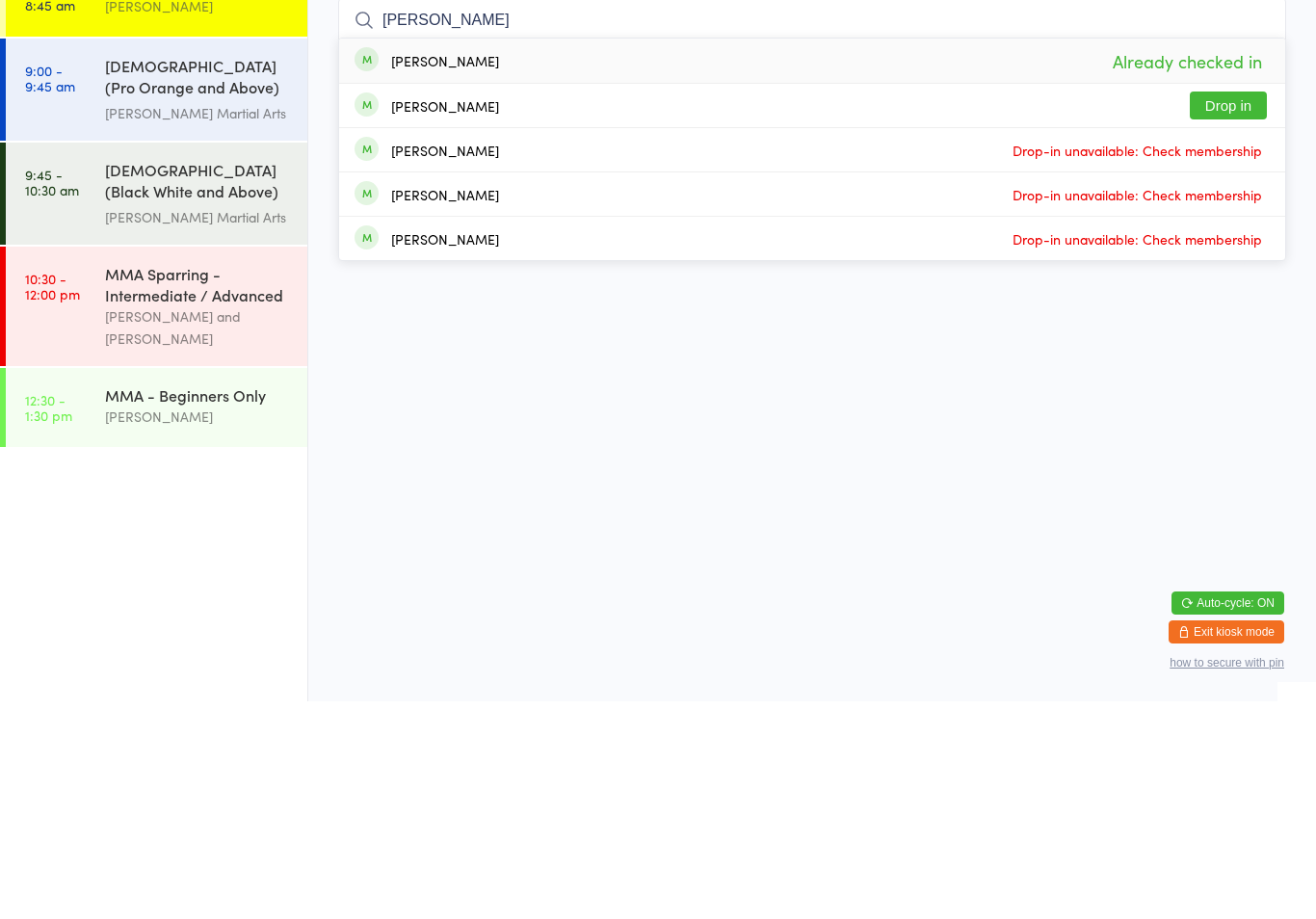
type input "[PERSON_NAME]"
click at [1240, 309] on button "Drop in" at bounding box center [1229, 323] width 77 height 28
